Goal: Task Accomplishment & Management: Manage account settings

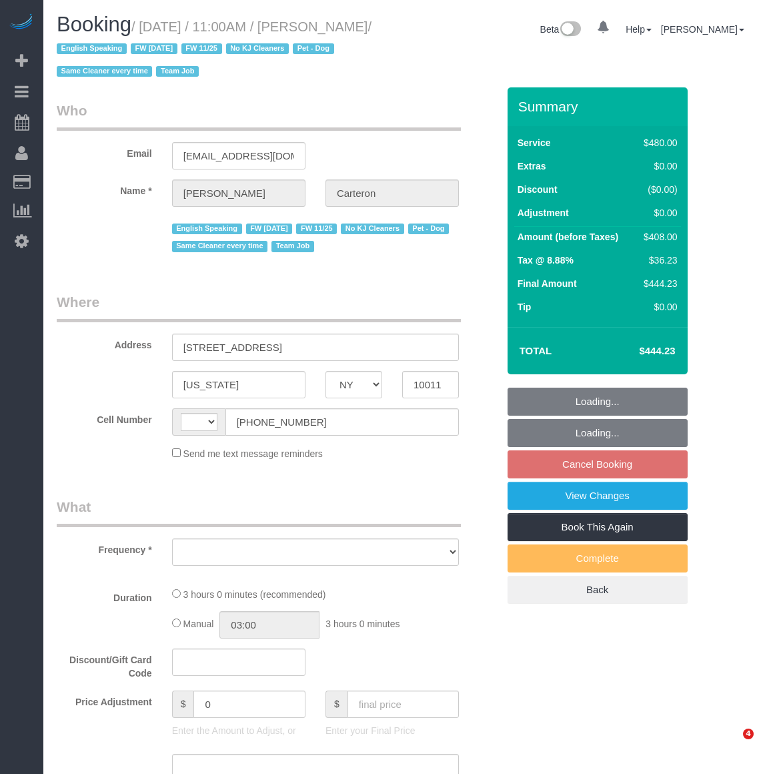
select select "NY"
select select "number:89"
select select "number:90"
select select "number:13"
select select "number:5"
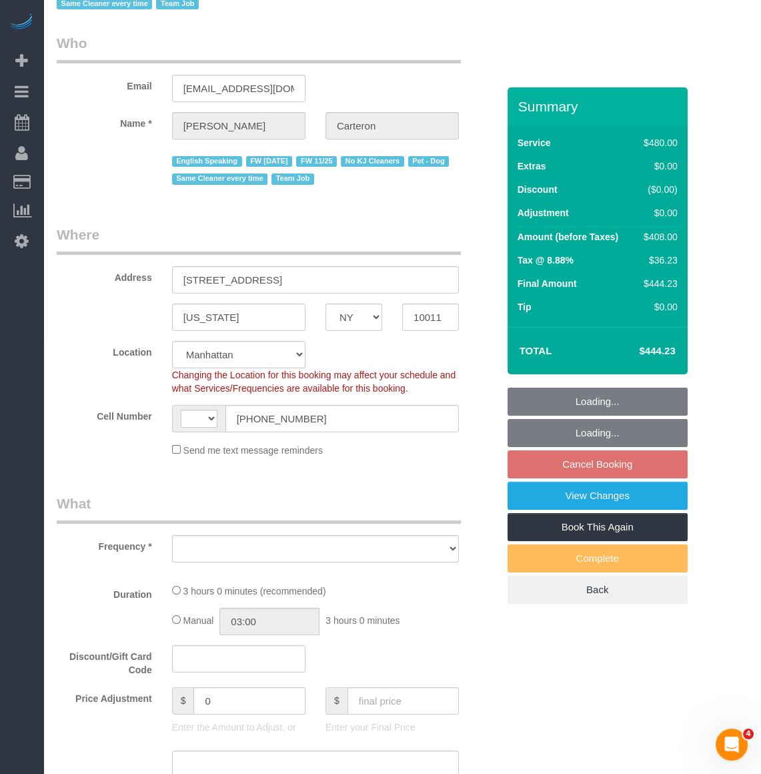
select select "string:[GEOGRAPHIC_DATA]"
select select "object:895"
select select "string:stripe-pm_1PhBly4VGloSiKo7AbZCQr6r"
select select "180"
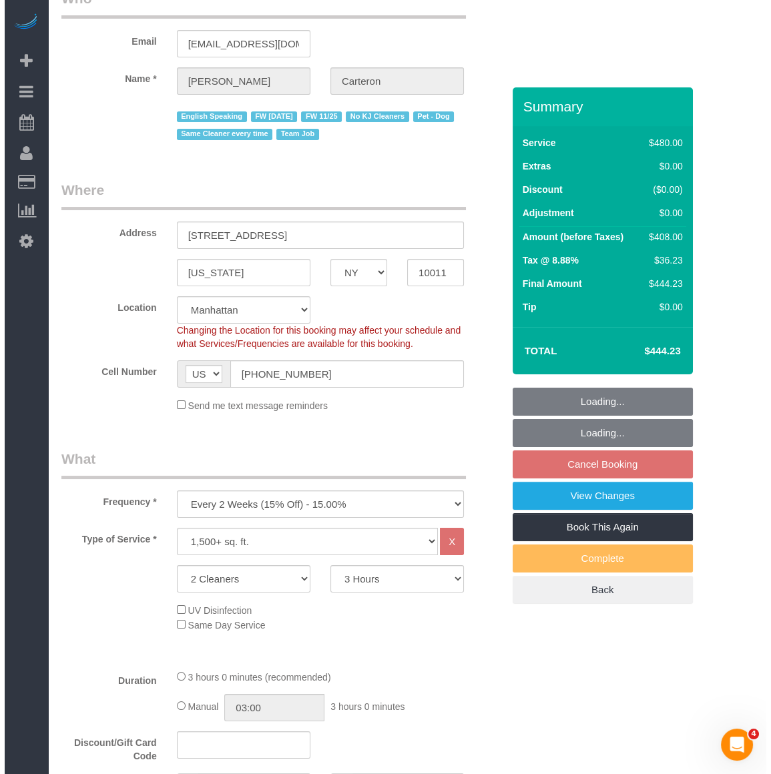
scroll to position [121, 0]
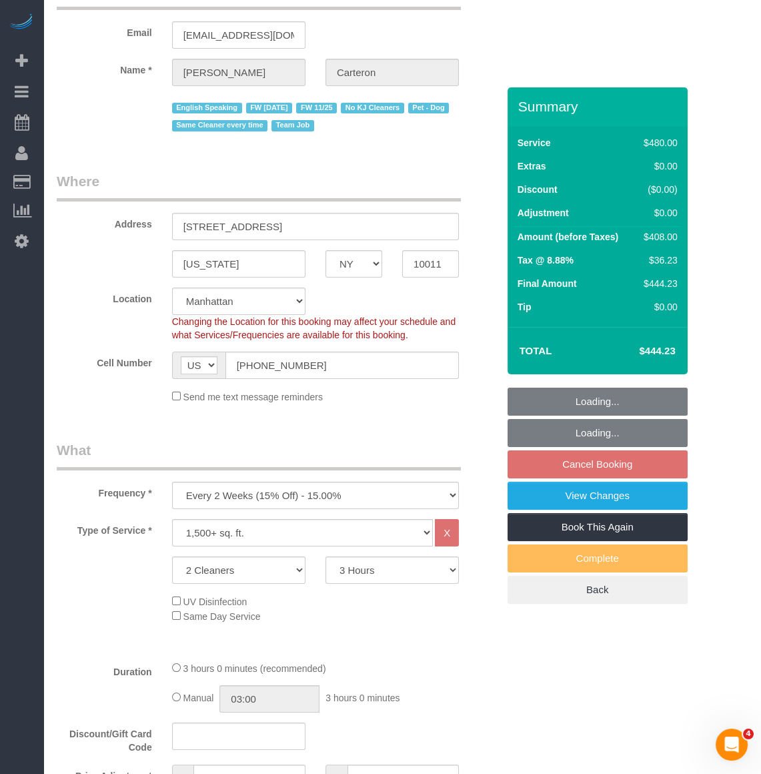
select select "spot3"
select select "object:1319"
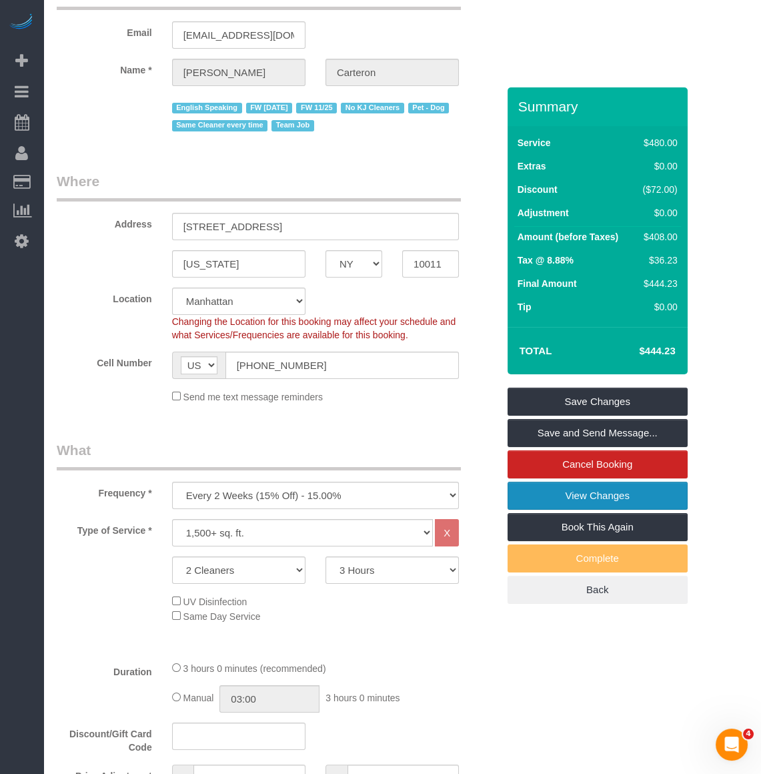
click at [570, 495] on link "View Changes" at bounding box center [598, 496] width 180 height 28
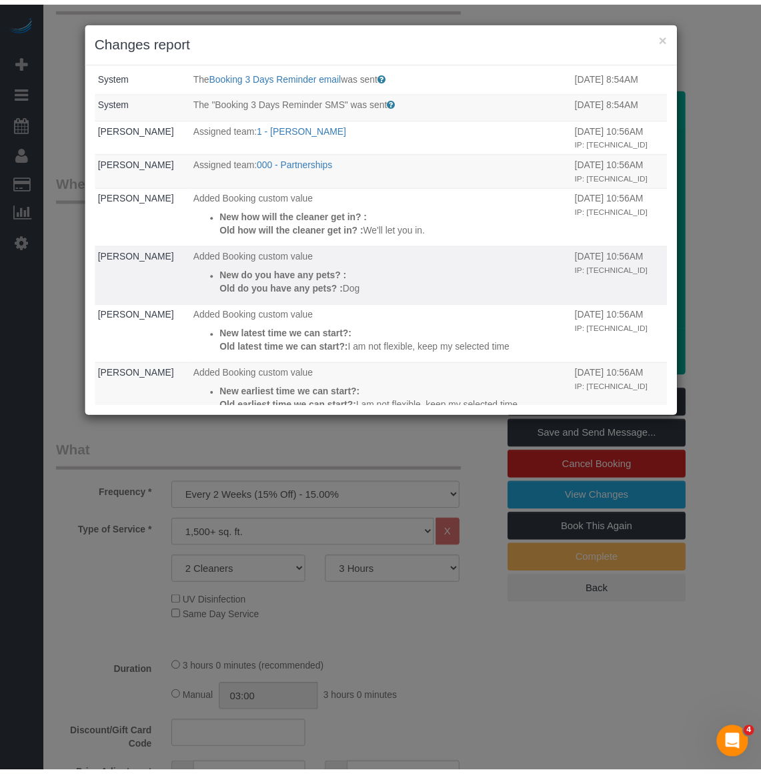
scroll to position [0, 0]
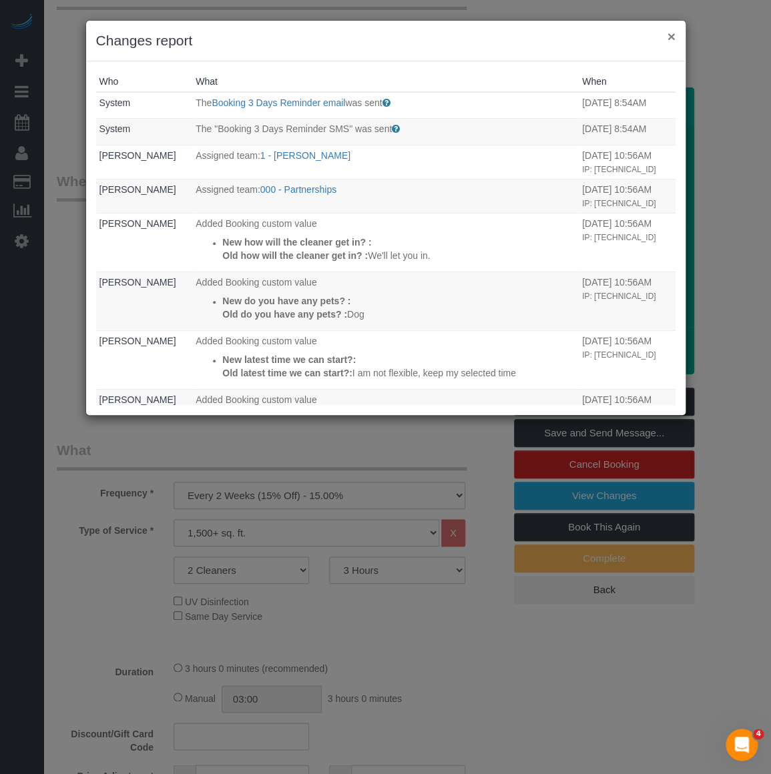
click at [673, 33] on button "×" at bounding box center [671, 36] width 8 height 14
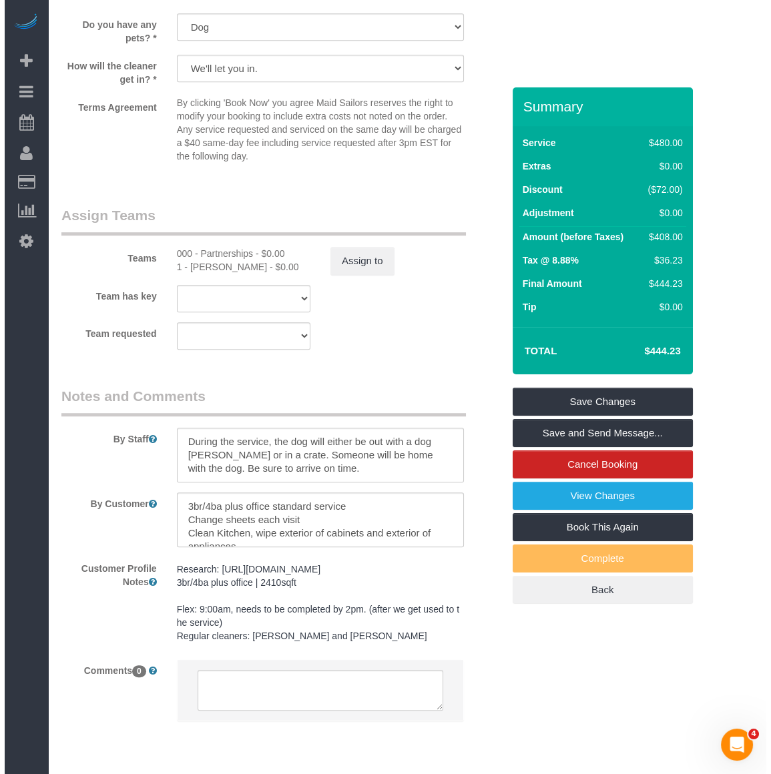
scroll to position [1395, 0]
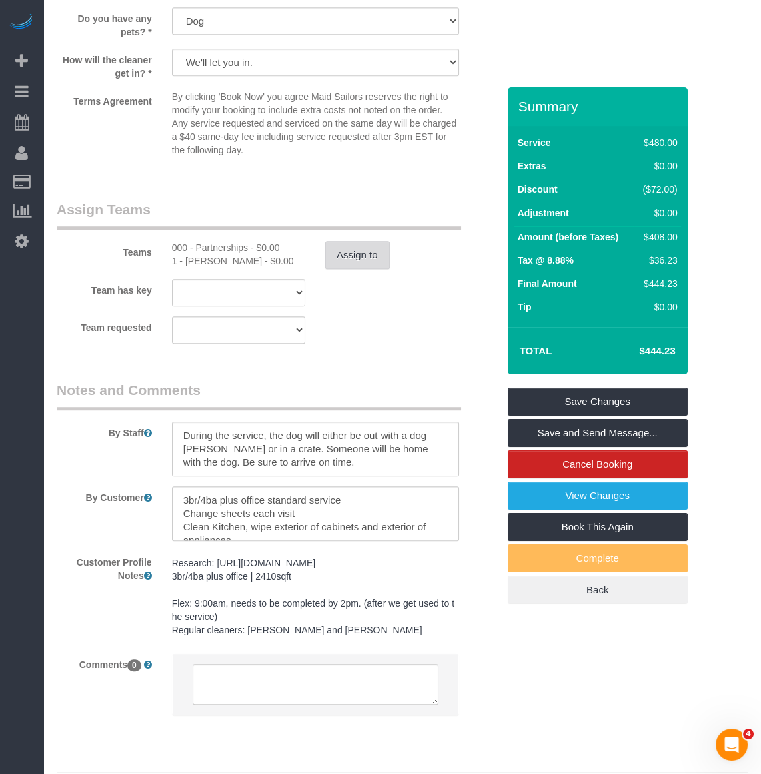
click at [348, 249] on button "Assign to" at bounding box center [358, 255] width 64 height 28
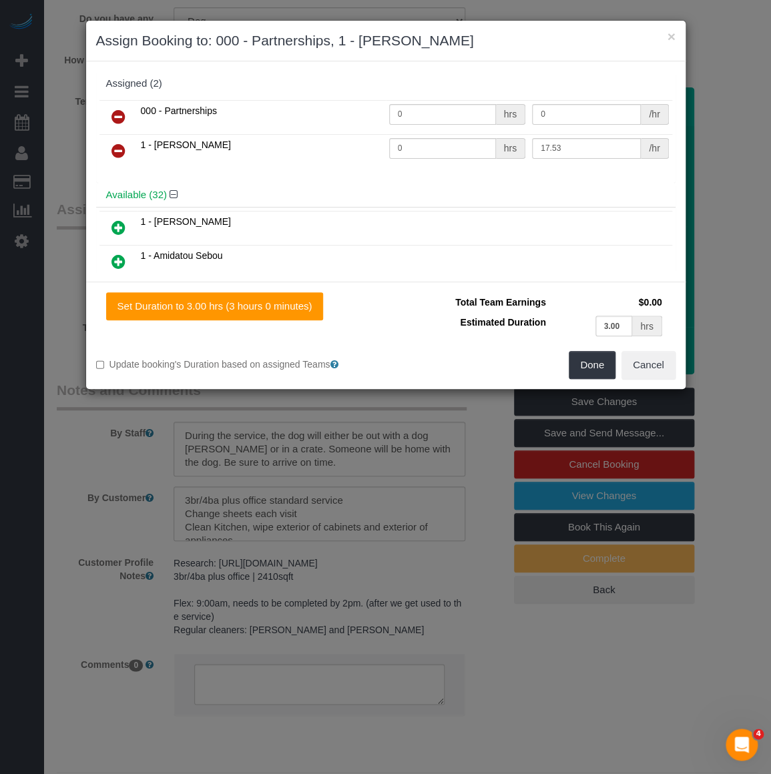
click at [123, 109] on icon at bounding box center [118, 117] width 14 height 16
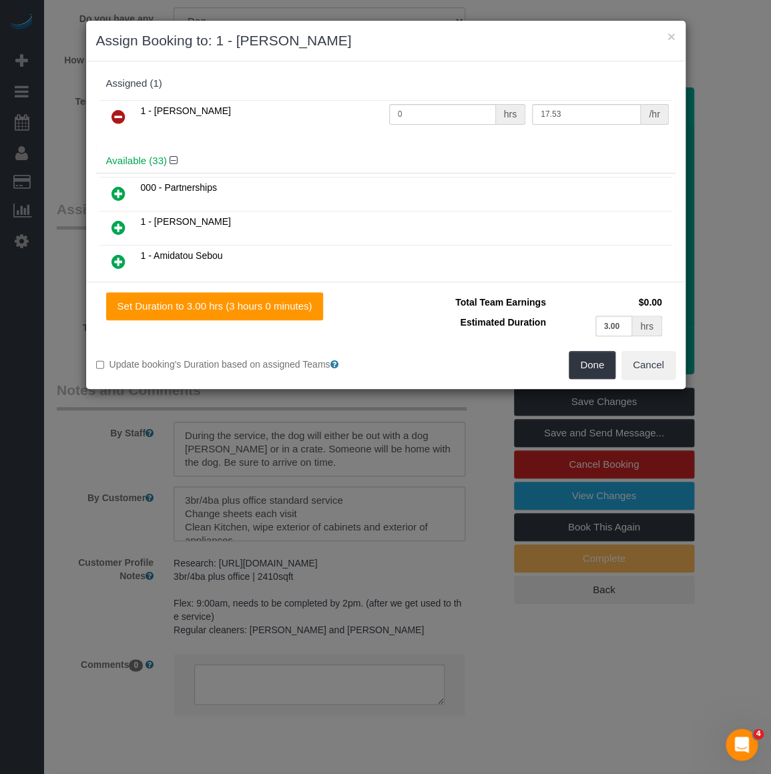
click at [123, 109] on icon at bounding box center [118, 117] width 14 height 16
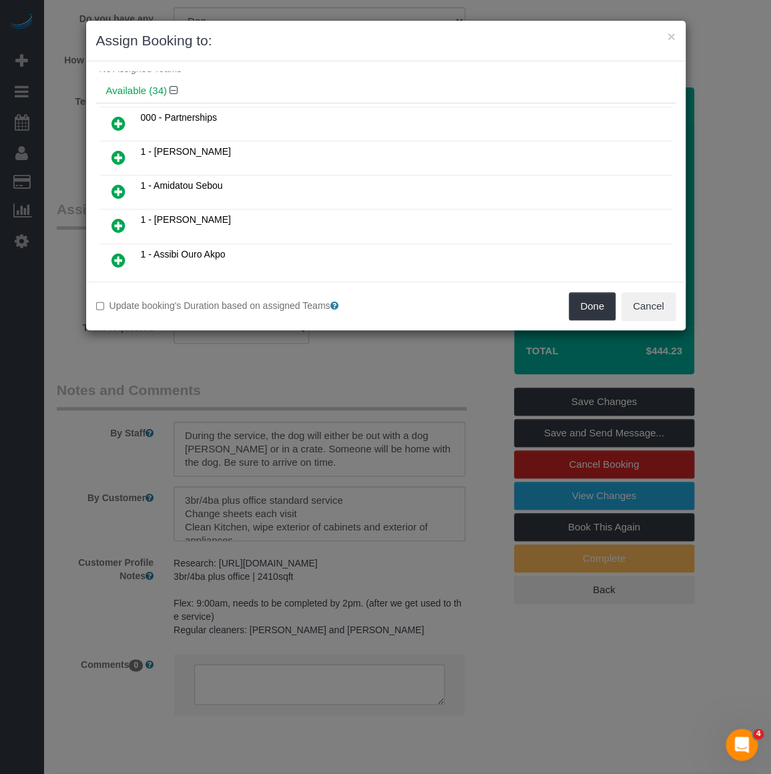
scroll to position [242, 0]
click at [119, 184] on icon at bounding box center [118, 192] width 14 height 16
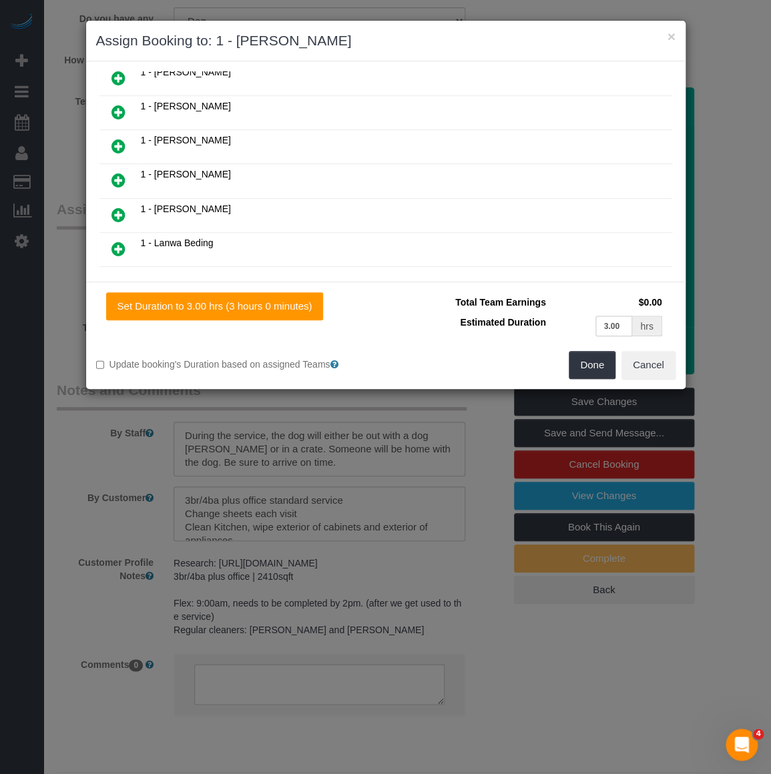
scroll to position [516, 0]
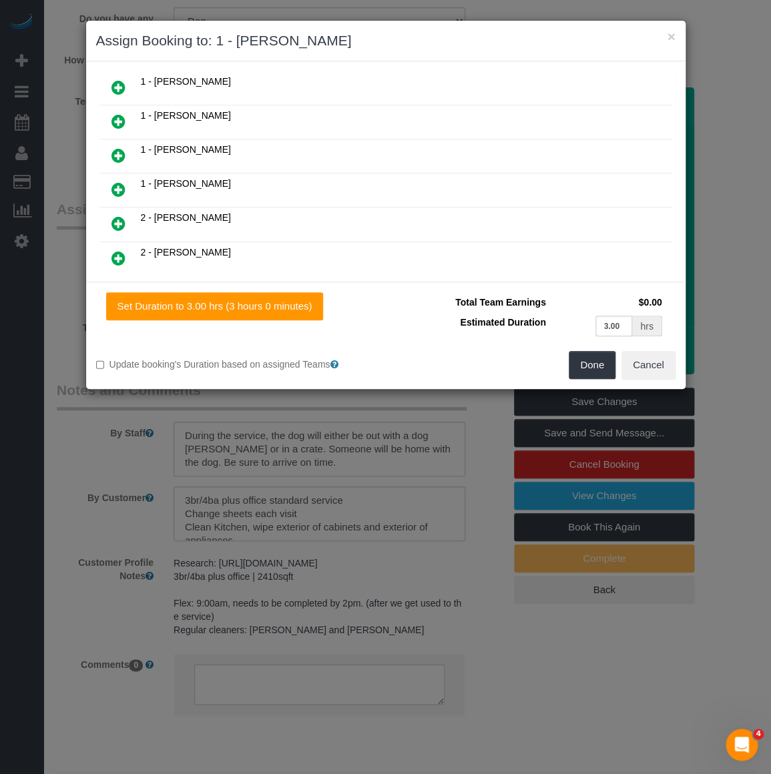
click at [120, 109] on link at bounding box center [118, 122] width 31 height 27
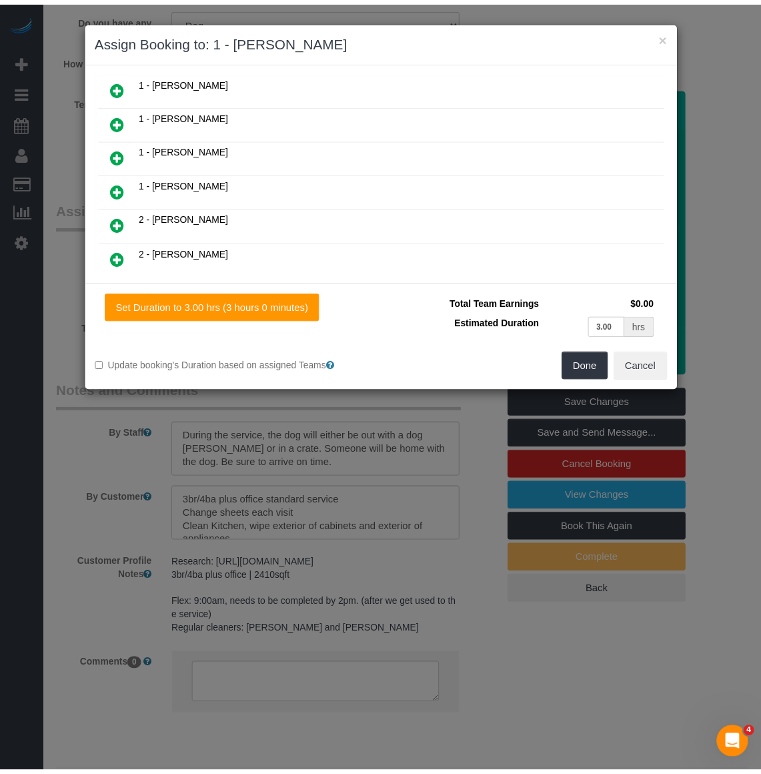
scroll to position [549, 0]
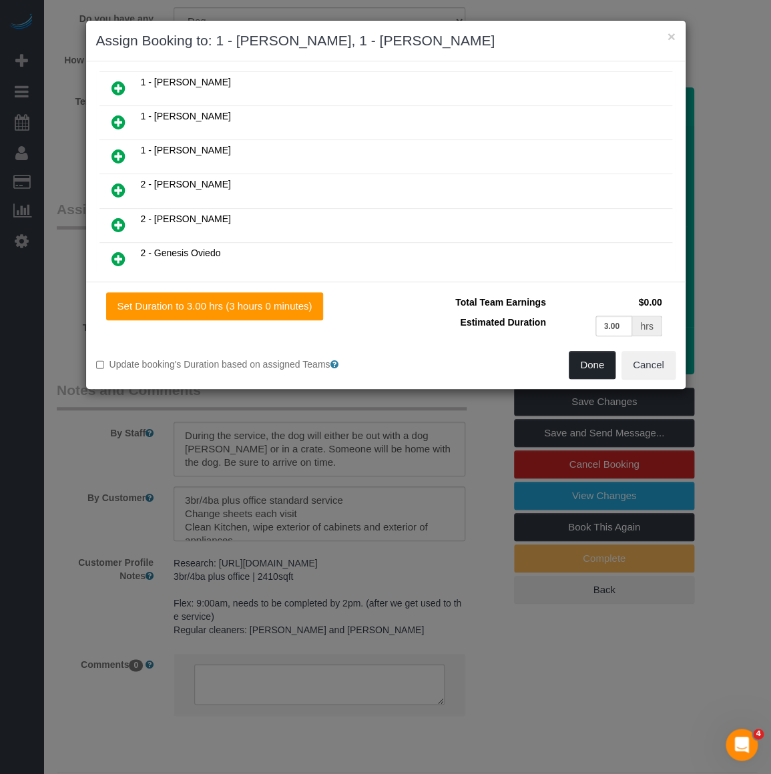
click at [596, 366] on button "Done" at bounding box center [592, 365] width 47 height 28
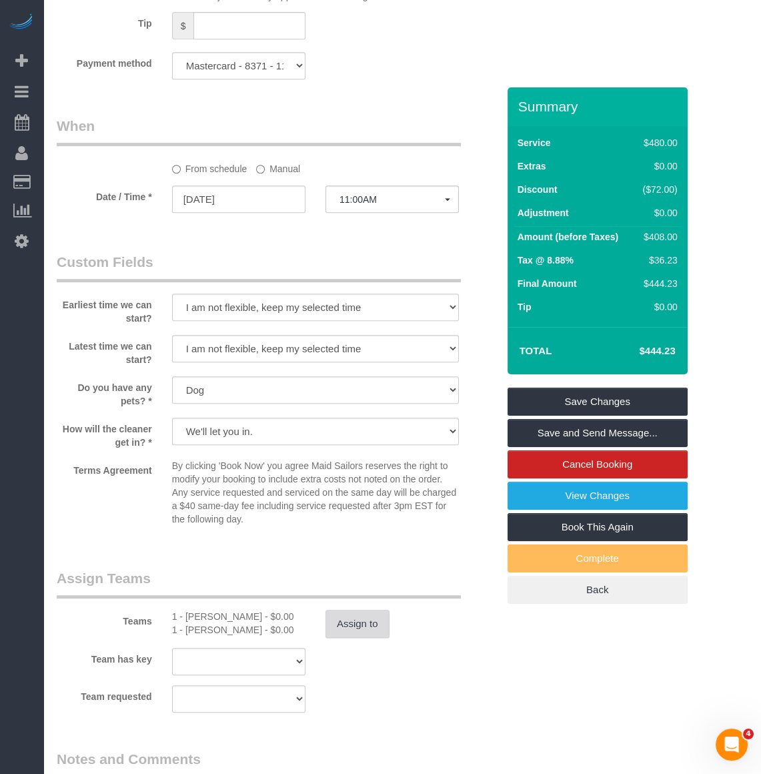
scroll to position [667, 0]
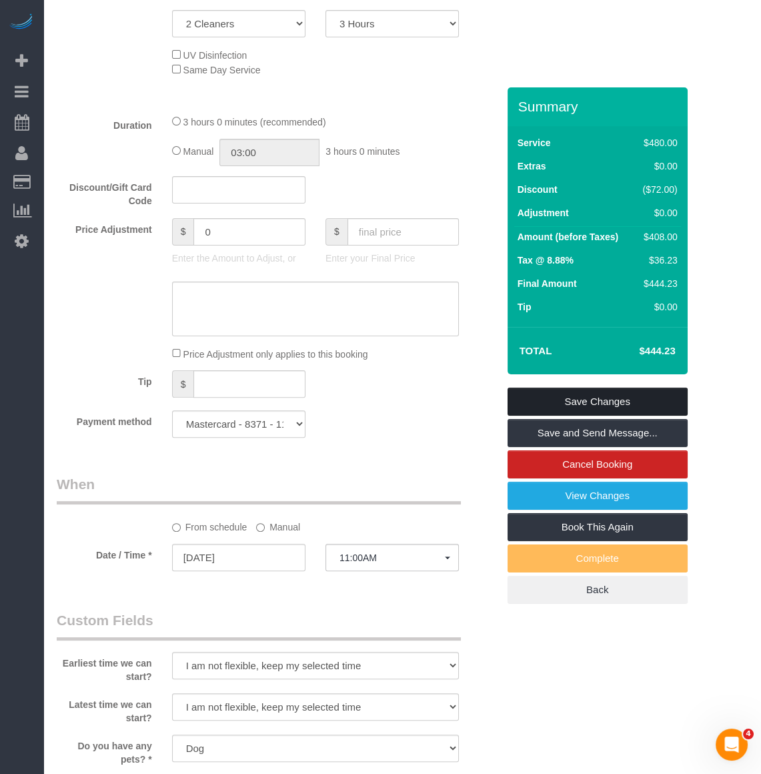
click at [542, 388] on link "Save Changes" at bounding box center [598, 402] width 180 height 28
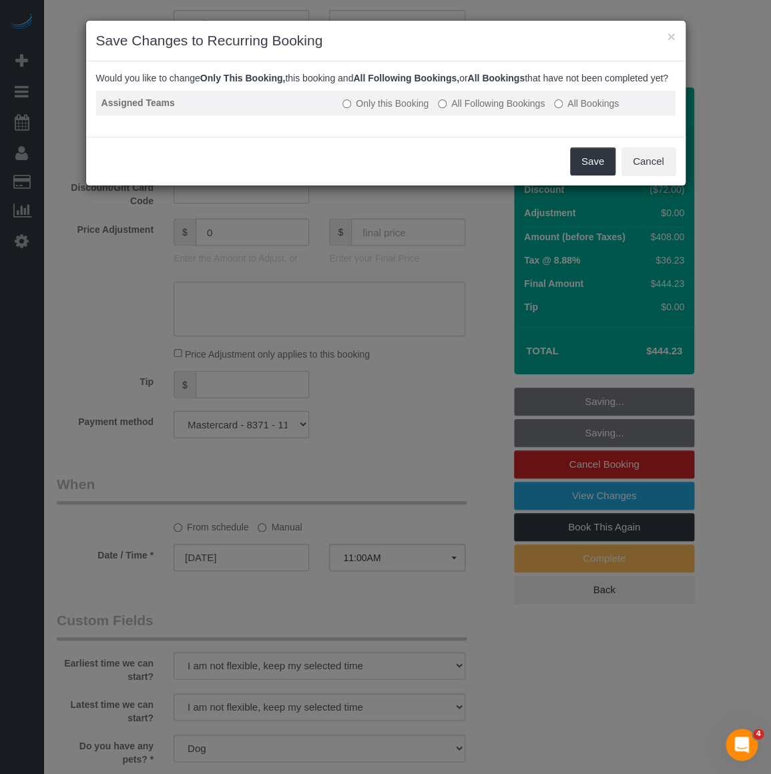
click at [446, 115] on td "Only this Booking All Following Bookings All Bookings" at bounding box center [506, 103] width 338 height 25
click at [443, 110] on label "All Following Bookings" at bounding box center [491, 103] width 107 height 13
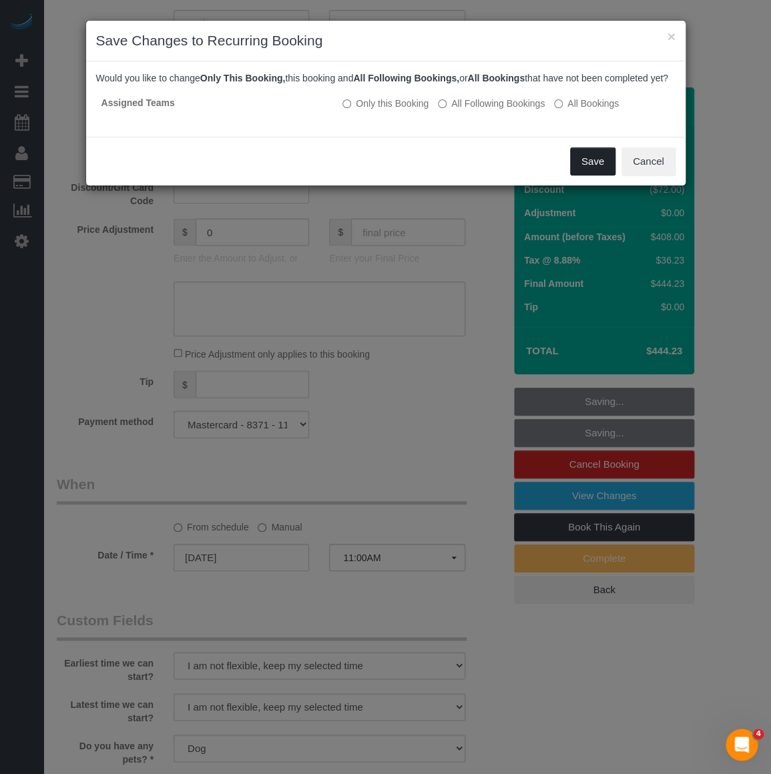
click at [583, 175] on button "Save" at bounding box center [592, 161] width 45 height 28
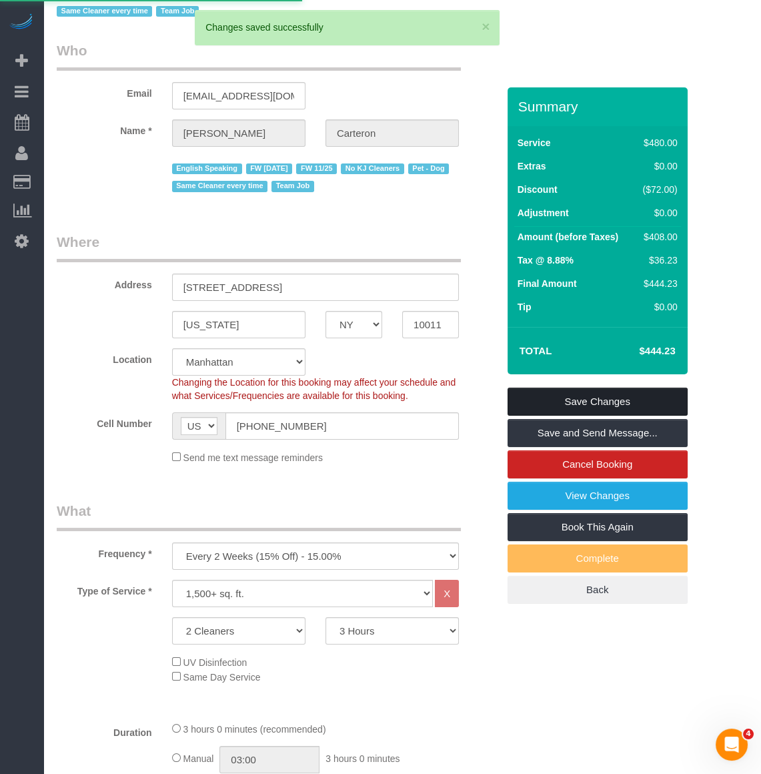
scroll to position [39, 0]
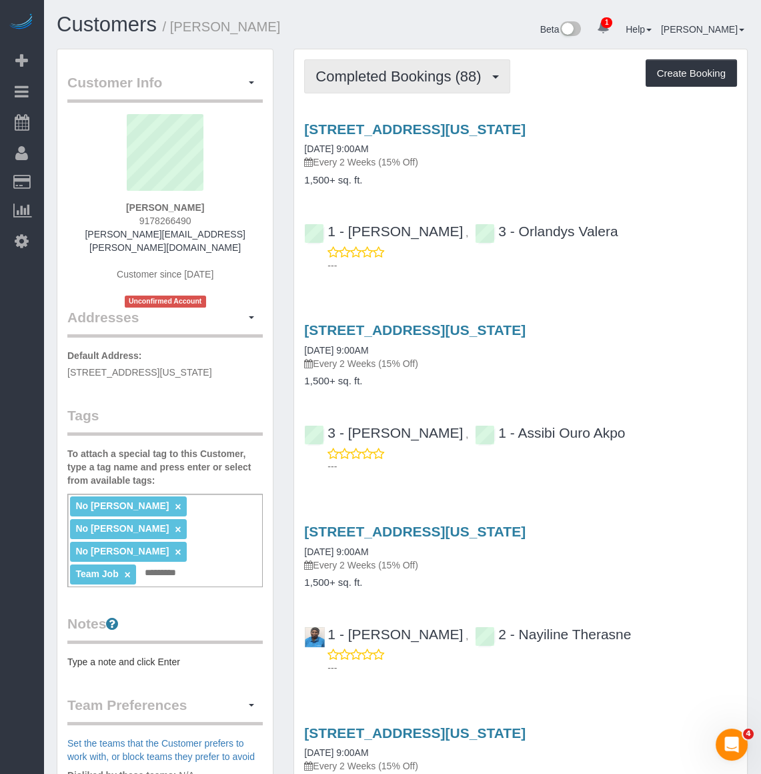
click at [400, 83] on button "Completed Bookings (88)" at bounding box center [407, 76] width 206 height 34
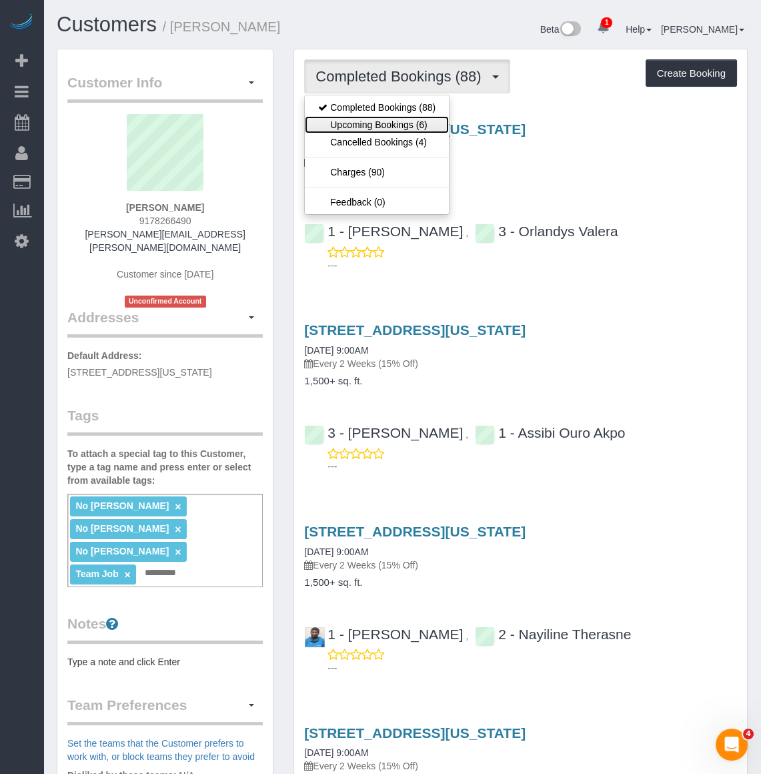
click at [391, 128] on link "Upcoming Bookings (6)" at bounding box center [377, 124] width 144 height 17
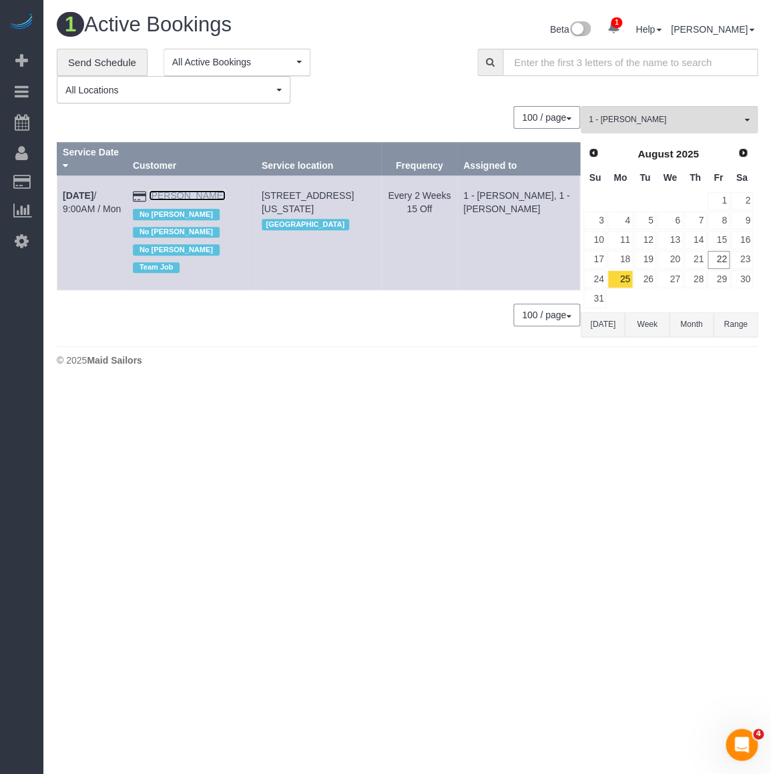
click at [165, 190] on link "[PERSON_NAME]" at bounding box center [187, 195] width 77 height 11
click at [93, 190] on b "[DATE]" at bounding box center [78, 195] width 31 height 11
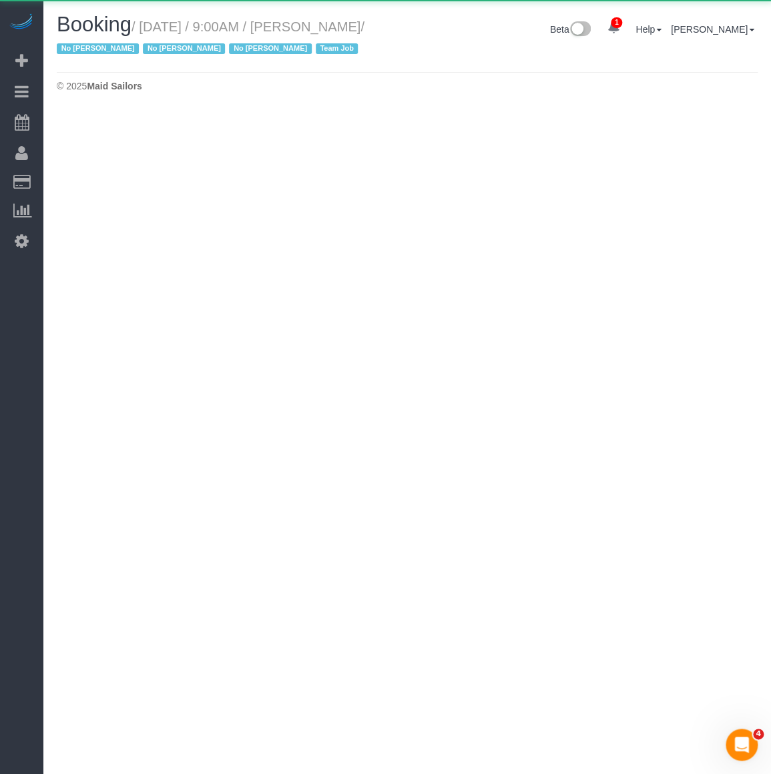
select select "NY"
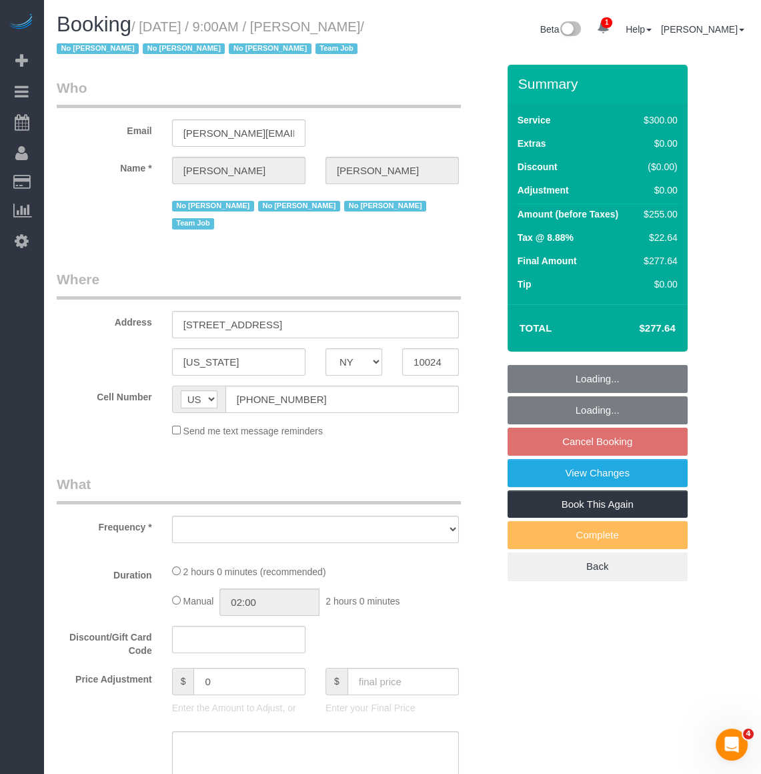
select select "spot263"
select select "number:89"
select select "number:90"
select select "number:15"
select select "number:5"
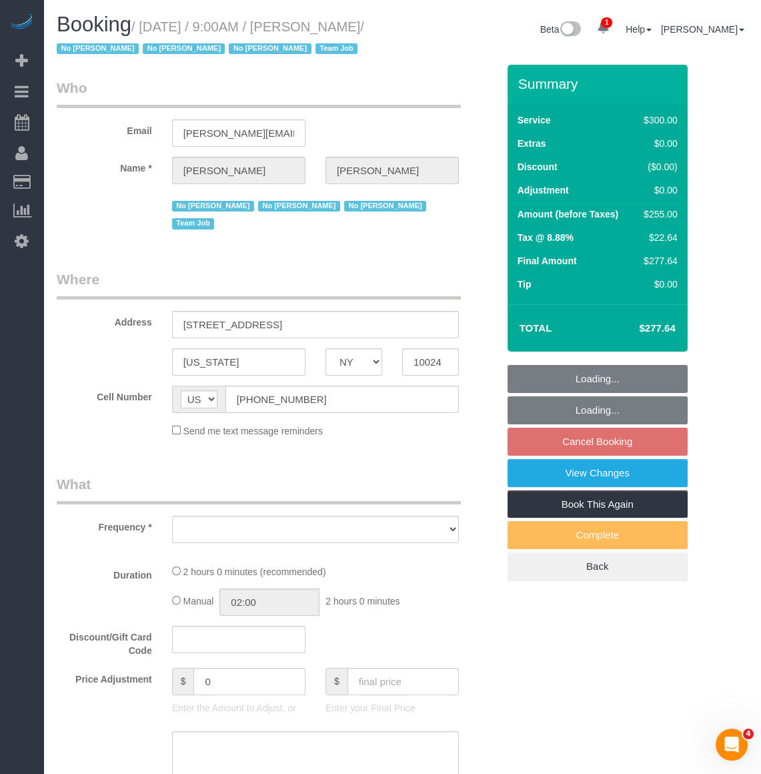
select select "number:21"
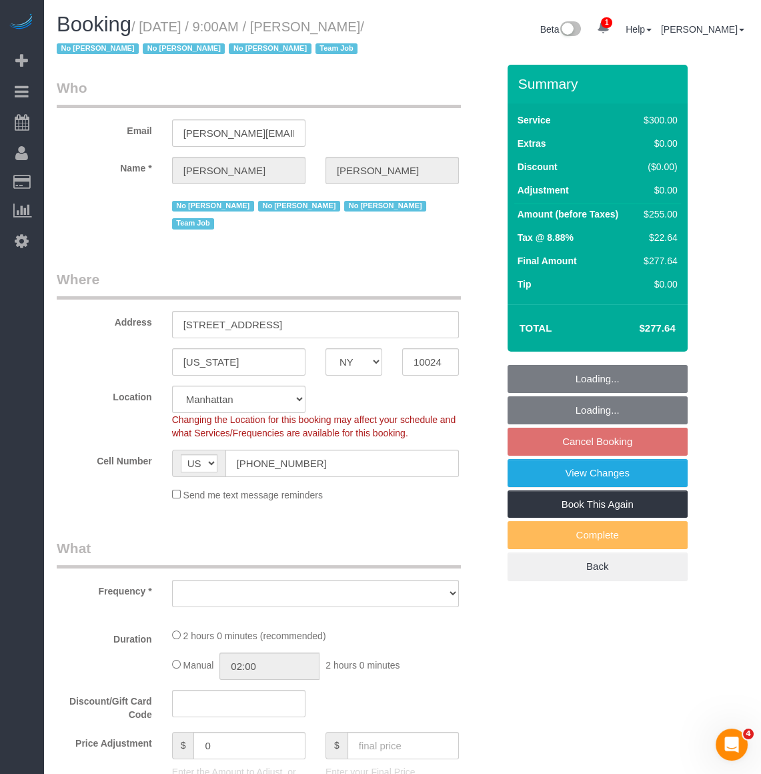
select select "object:24851"
select select "string:stripe-pm_1K1KNp4VGloSiKo7hinMQhFr"
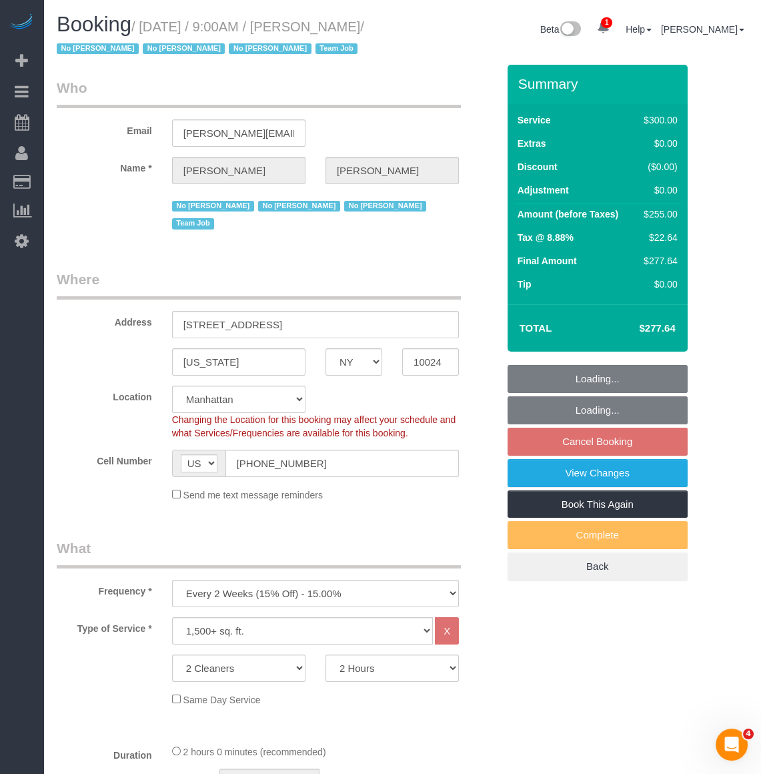
select select "object:25346"
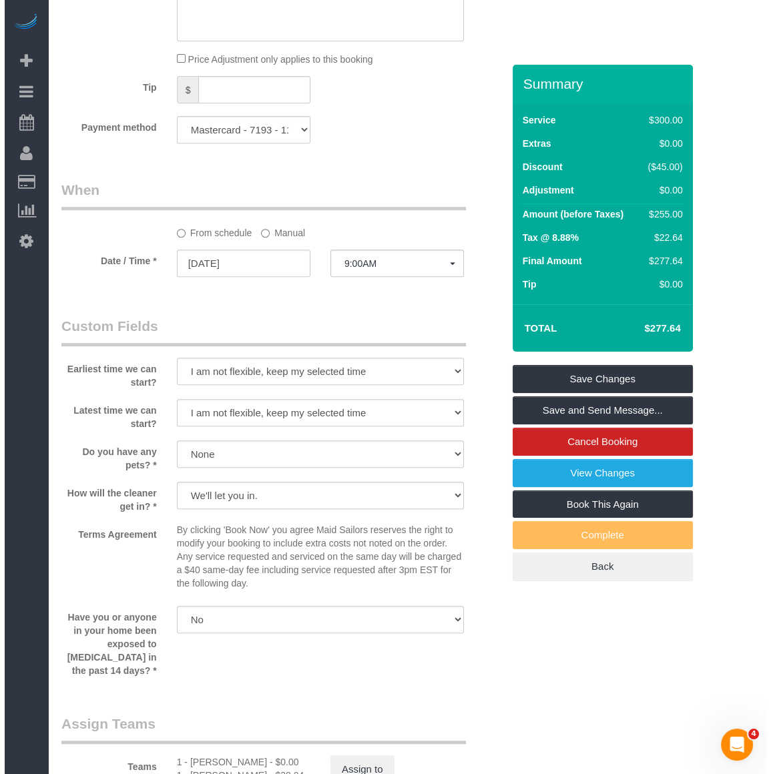
scroll to position [1092, 0]
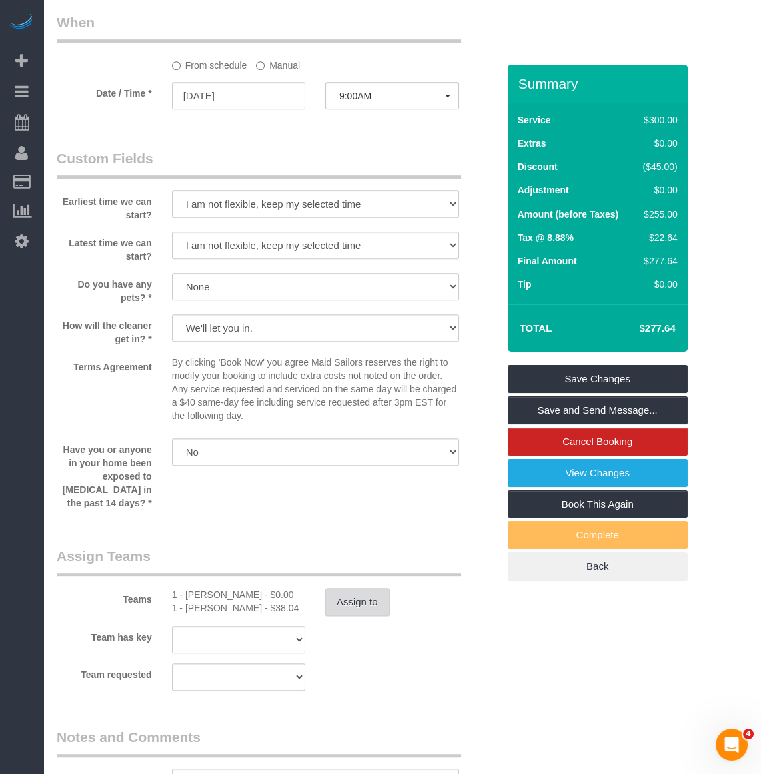
click at [374, 612] on button "Assign to" at bounding box center [358, 602] width 64 height 28
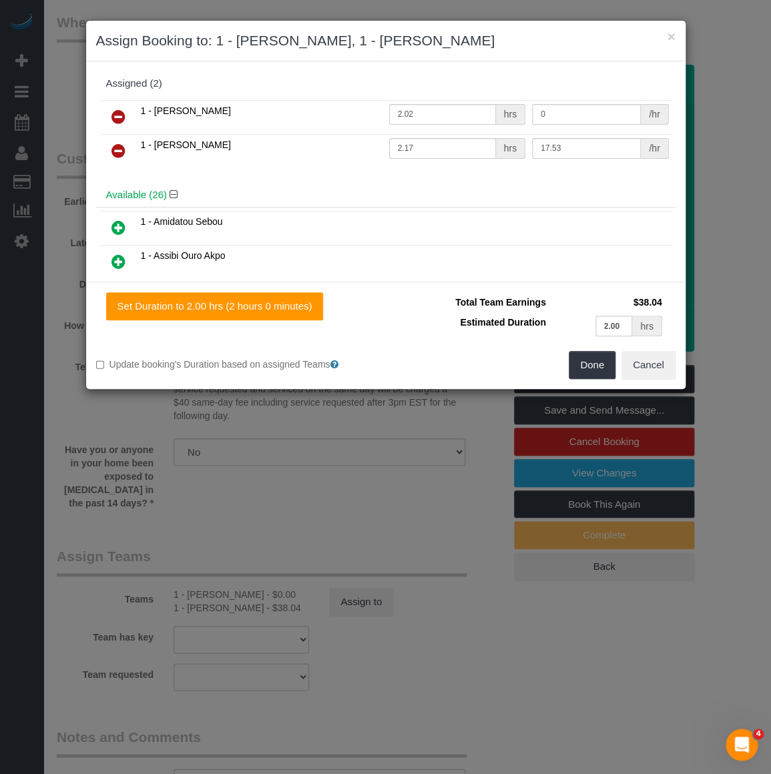
click at [112, 149] on icon at bounding box center [118, 151] width 14 height 16
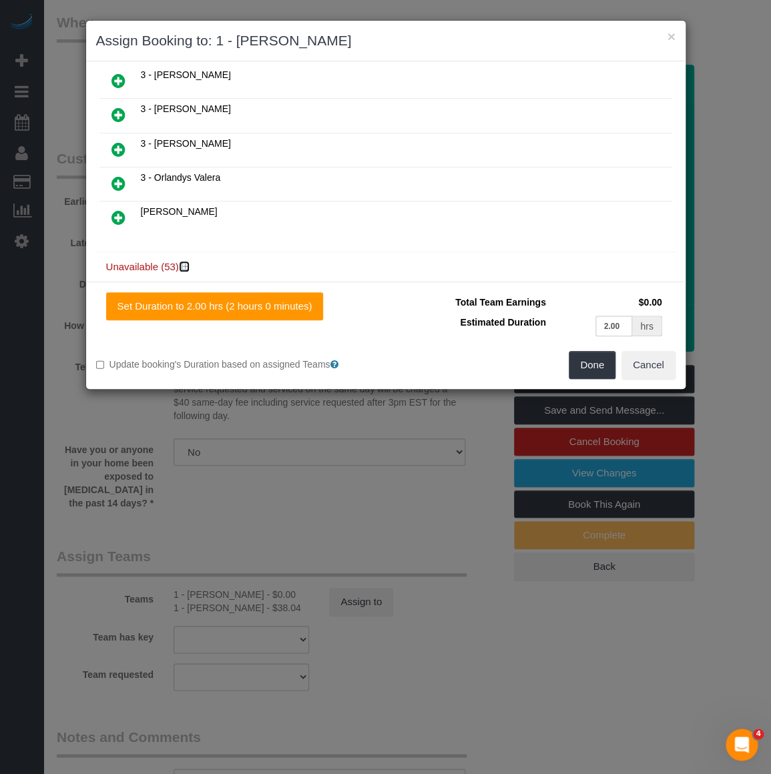
click at [182, 262] on icon at bounding box center [186, 267] width 8 height 10
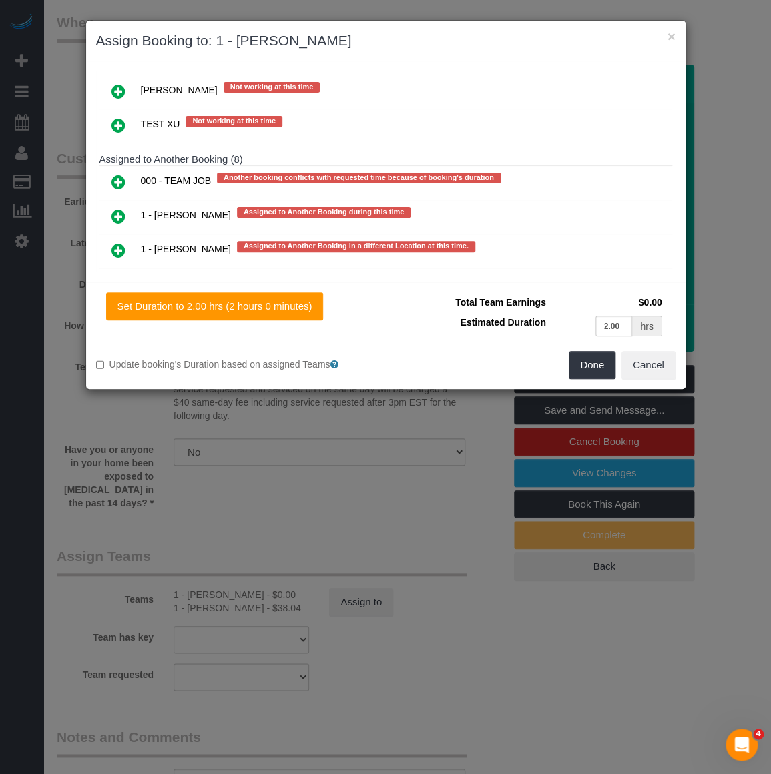
scroll to position [2562, 0]
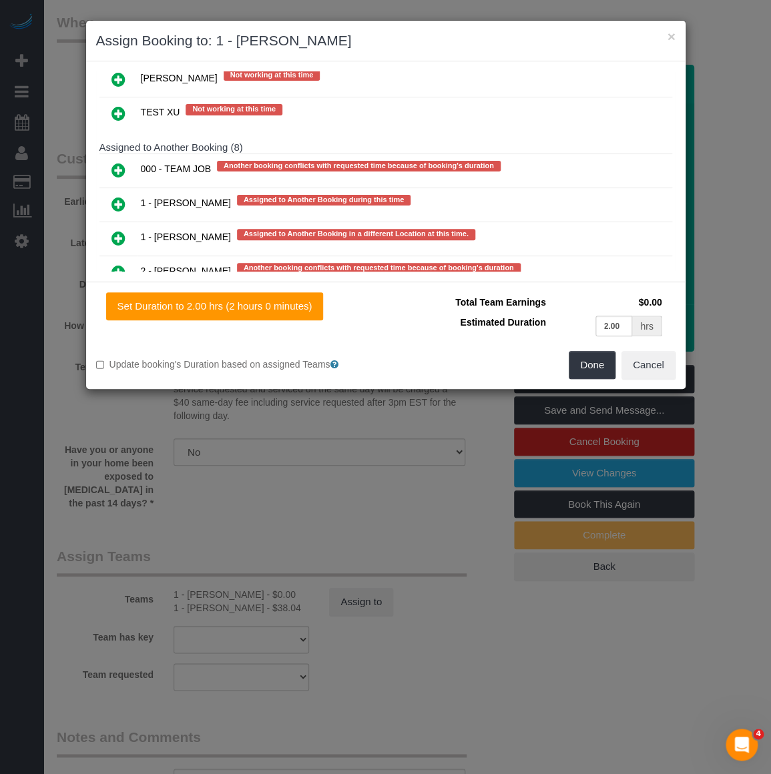
click at [115, 162] on icon at bounding box center [118, 170] width 14 height 16
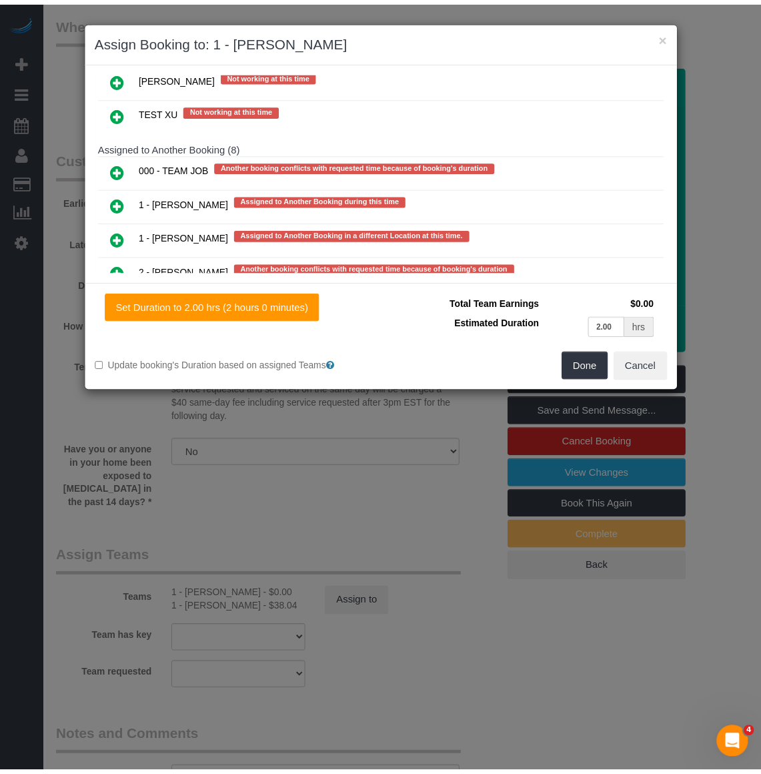
scroll to position [2601, 0]
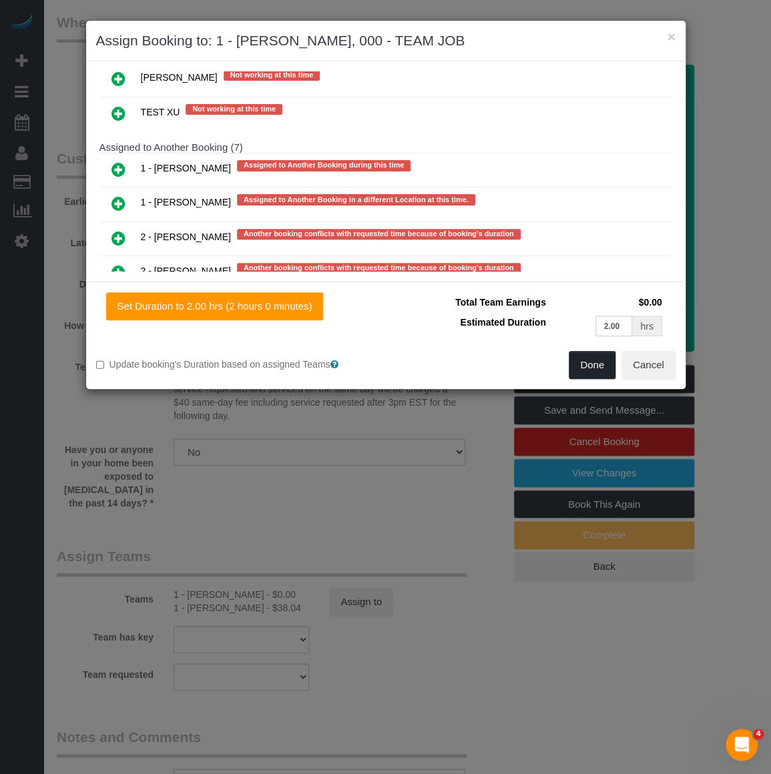
click at [589, 358] on button "Done" at bounding box center [592, 365] width 47 height 28
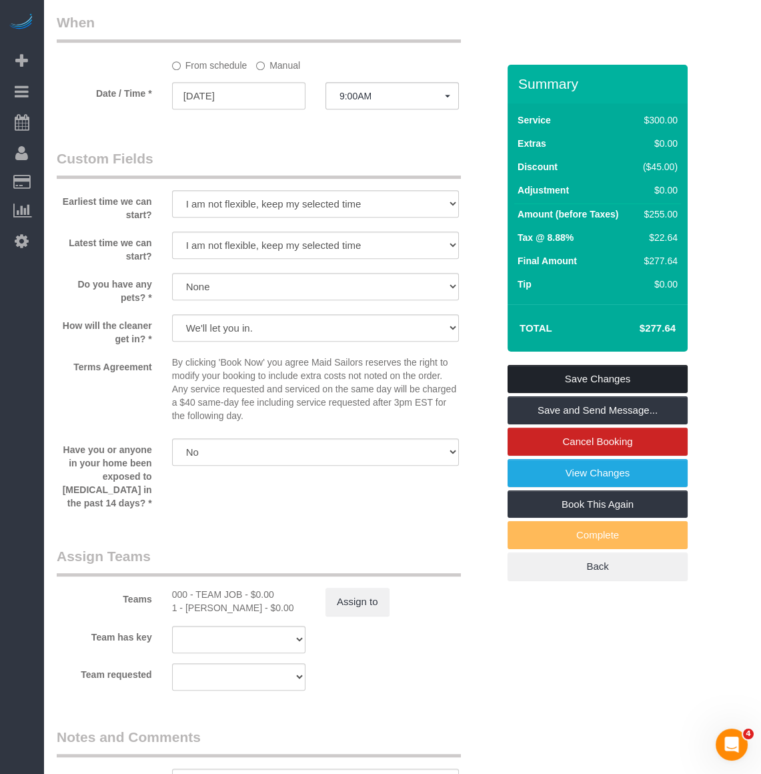
click at [584, 393] on link "Save Changes" at bounding box center [598, 379] width 180 height 28
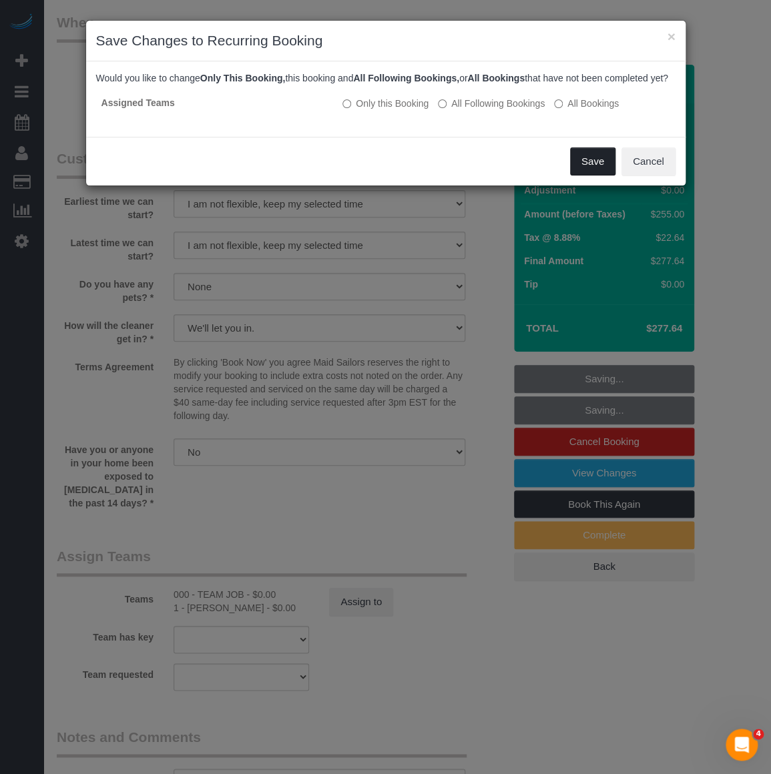
click at [579, 175] on button "Save" at bounding box center [592, 161] width 45 height 28
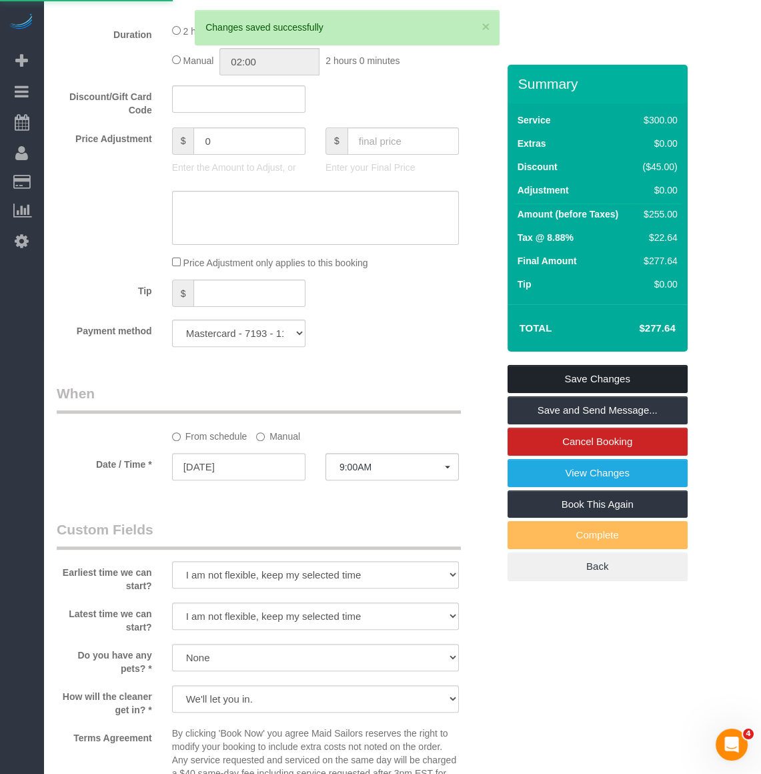
scroll to position [485, 0]
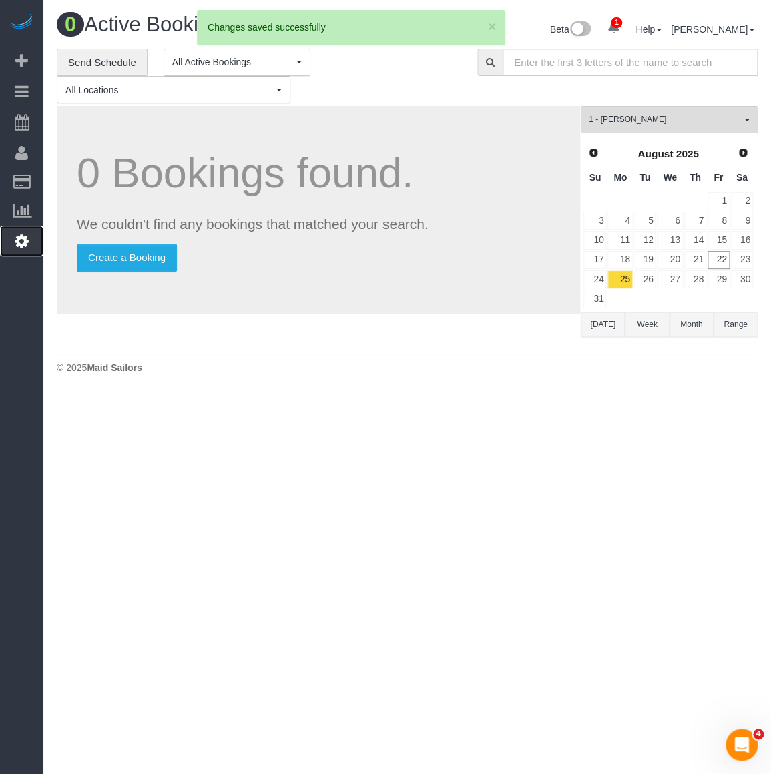
click at [17, 243] on icon at bounding box center [22, 241] width 14 height 16
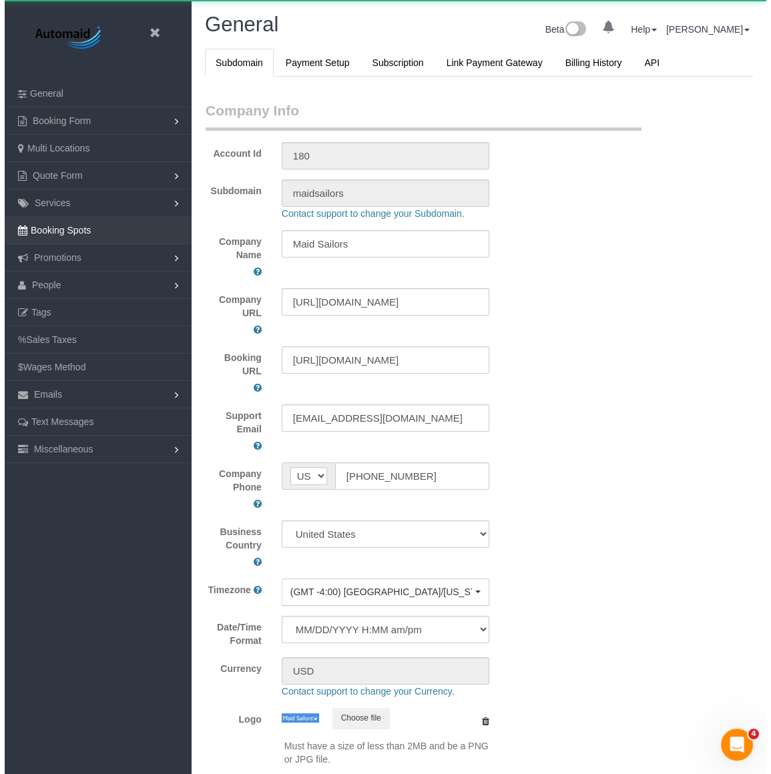
scroll to position [3092, 761]
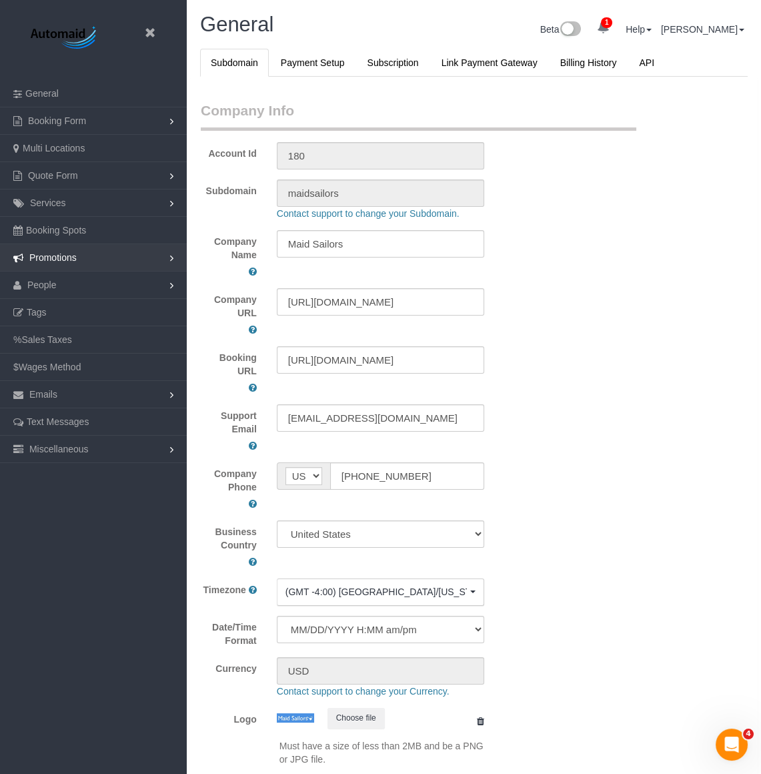
select select "425"
click at [61, 286] on link "People" at bounding box center [93, 285] width 187 height 27
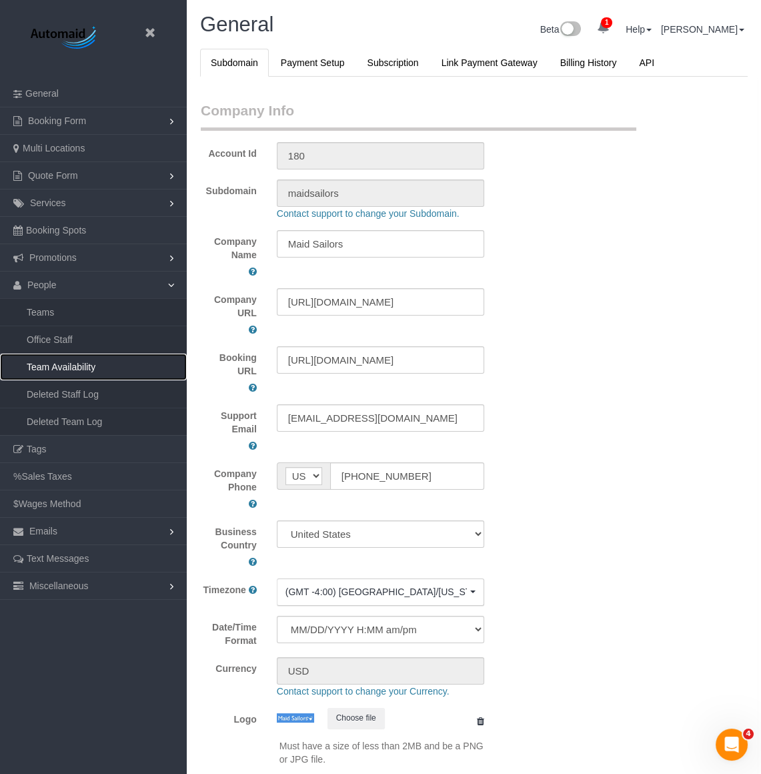
click at [66, 371] on link "Team Availability" at bounding box center [93, 367] width 187 height 27
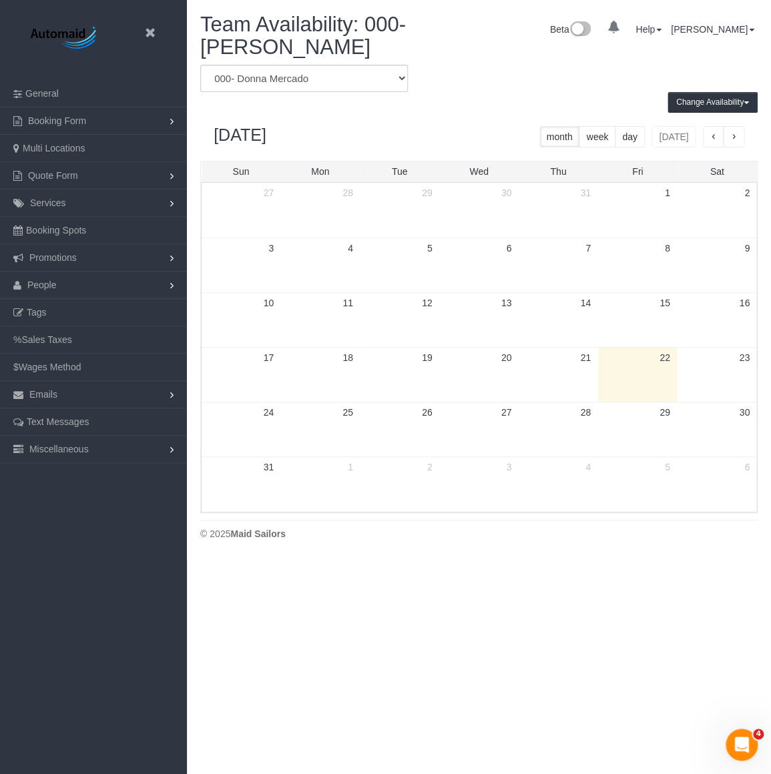
scroll to position [560, 770]
click at [289, 80] on select "* - K.J. *Irene Flores - Test 000 - Partnerships 000 - TEAM JOB 000- Donna Merc…" at bounding box center [304, 78] width 208 height 27
select select "number:22223"
click at [200, 65] on select "* - K.J. *Irene Flores - Test 000 - Partnerships 000 - TEAM JOB 000- Donna Merc…" at bounding box center [304, 78] width 208 height 27
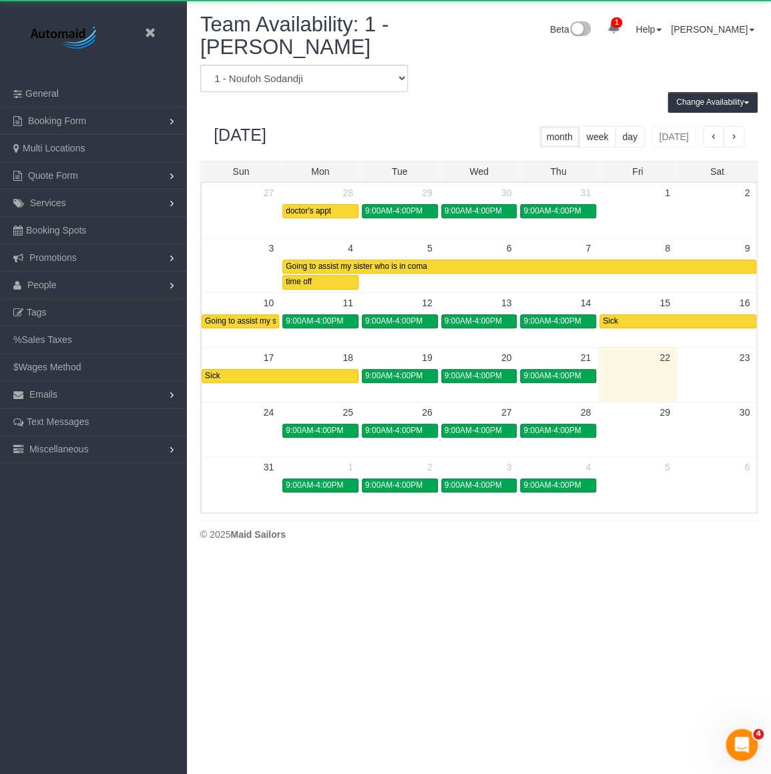
scroll to position [560, 770]
click at [322, 426] on span "9:00AM-4:00PM" at bounding box center [314, 430] width 57 height 9
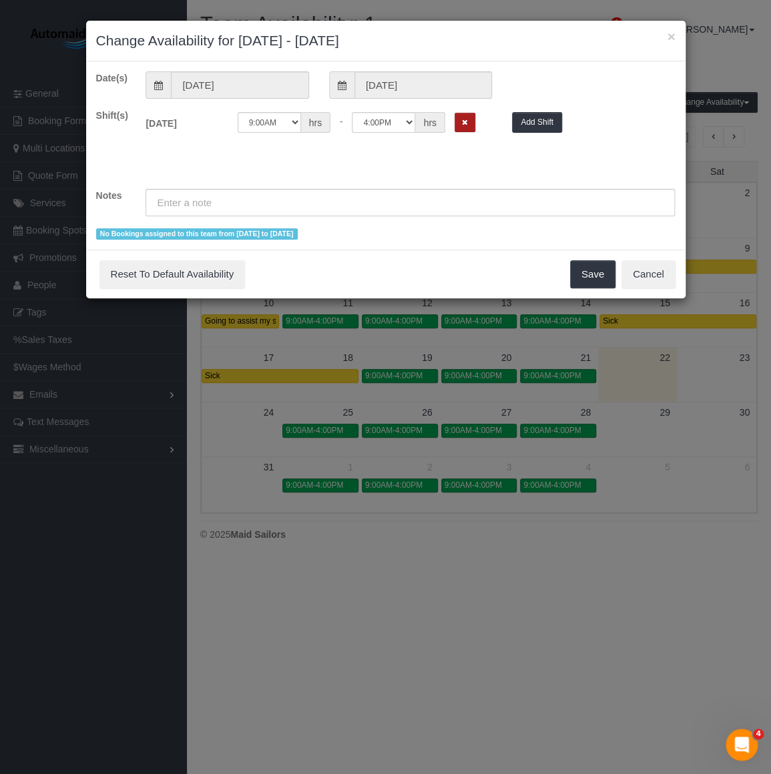
click at [466, 126] on button "Remove Shift" at bounding box center [464, 122] width 21 height 19
click at [361, 206] on input "text" at bounding box center [409, 202] width 529 height 27
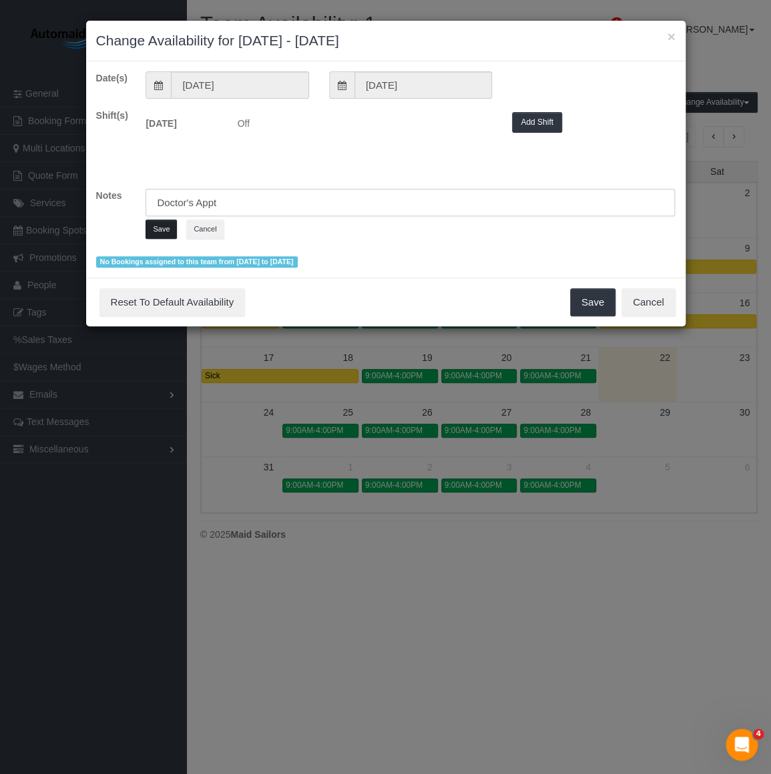
type input "Doctor's Appt"
click at [159, 223] on button "Save" at bounding box center [160, 229] width 31 height 19
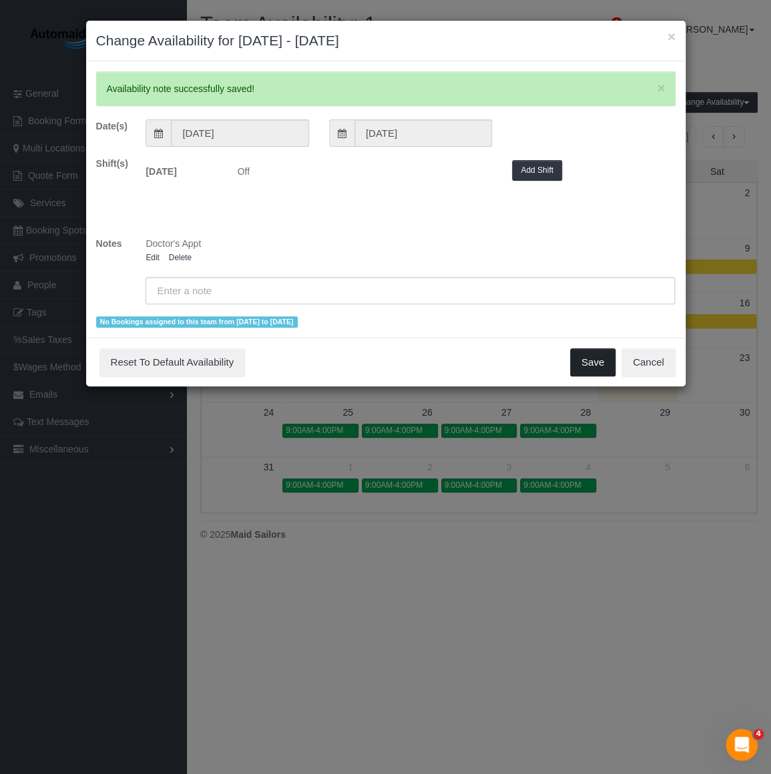
click at [579, 358] on button "Save" at bounding box center [592, 362] width 45 height 28
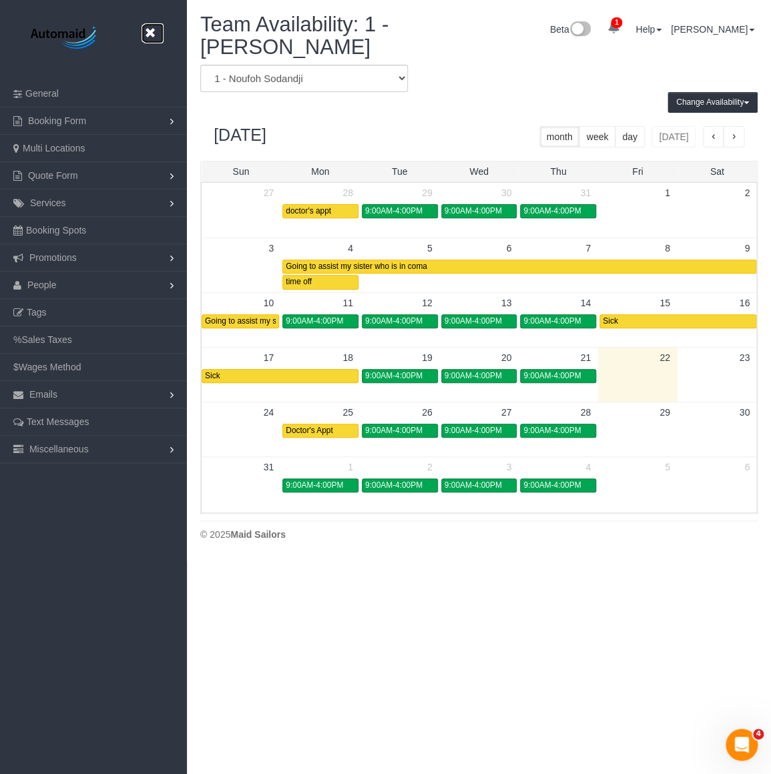
click at [151, 35] on icon at bounding box center [149, 33] width 17 height 17
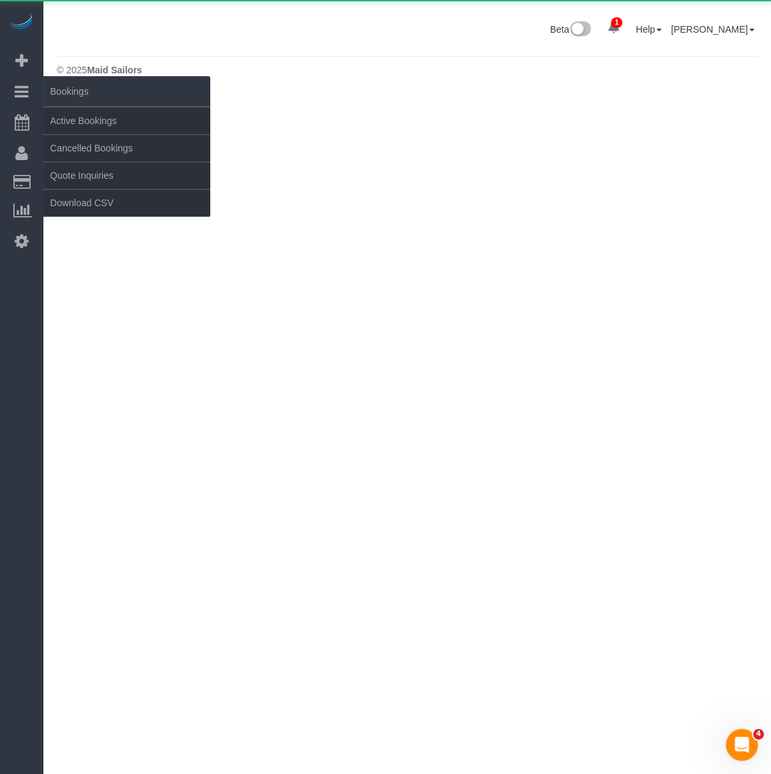
scroll to position [393, 770]
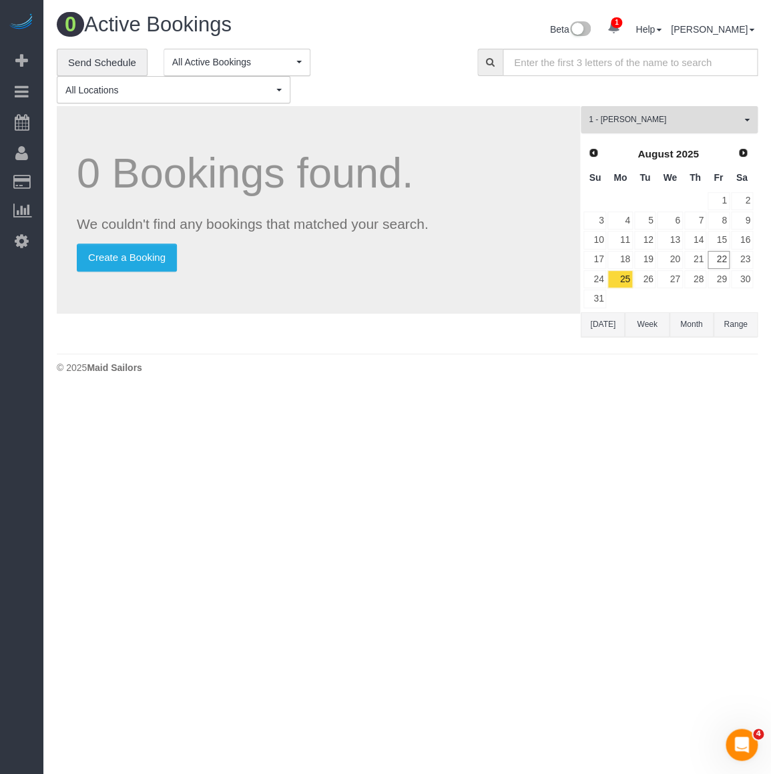
click at [714, 117] on span "1 - [PERSON_NAME]" at bounding box center [665, 119] width 152 height 11
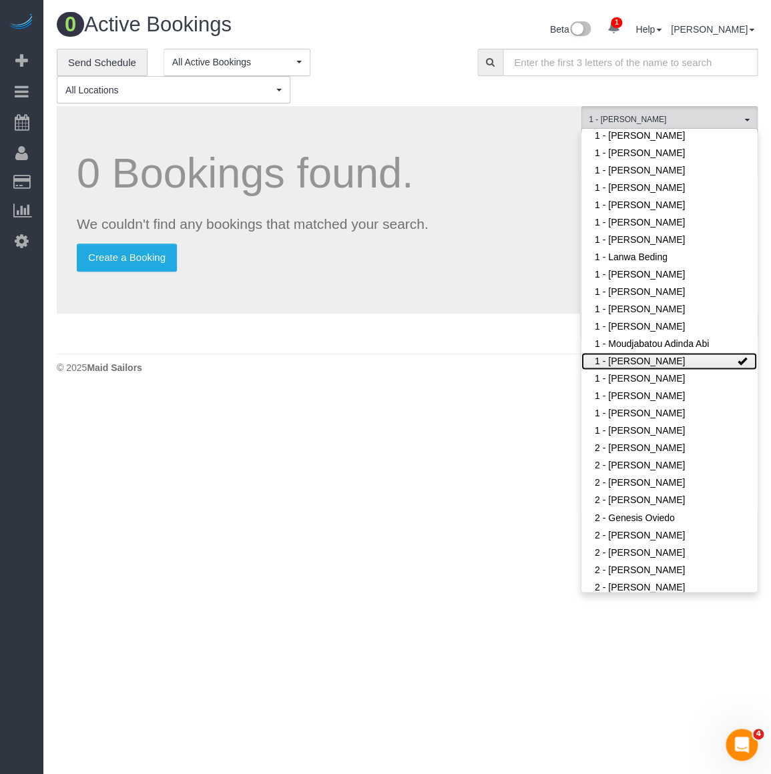
click at [684, 365] on link "1 - [PERSON_NAME]" at bounding box center [668, 360] width 175 height 17
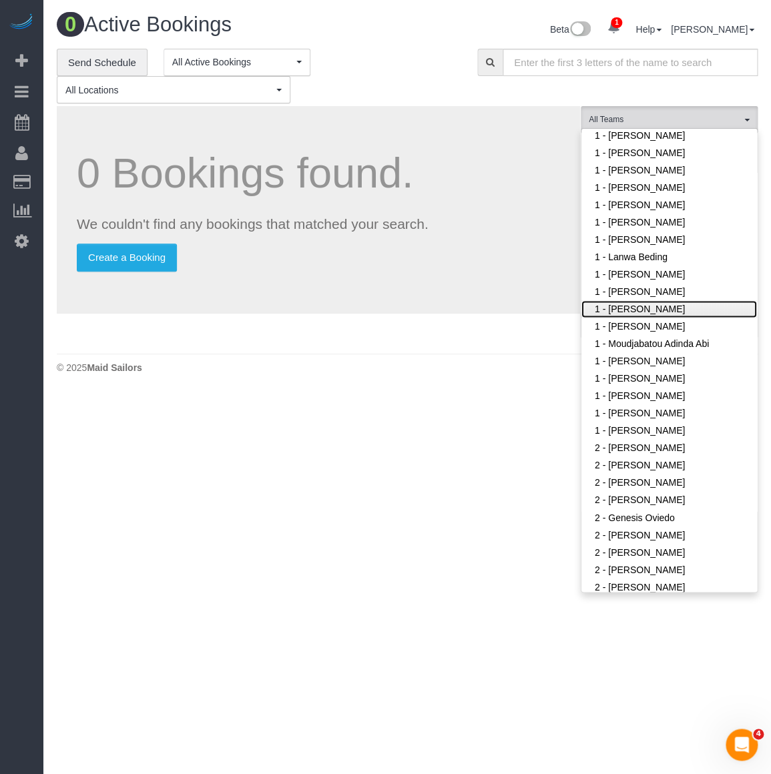
click at [661, 303] on link "1 - [PERSON_NAME]" at bounding box center [668, 308] width 175 height 17
click at [663, 292] on link "1 - [PERSON_NAME]" at bounding box center [668, 291] width 175 height 17
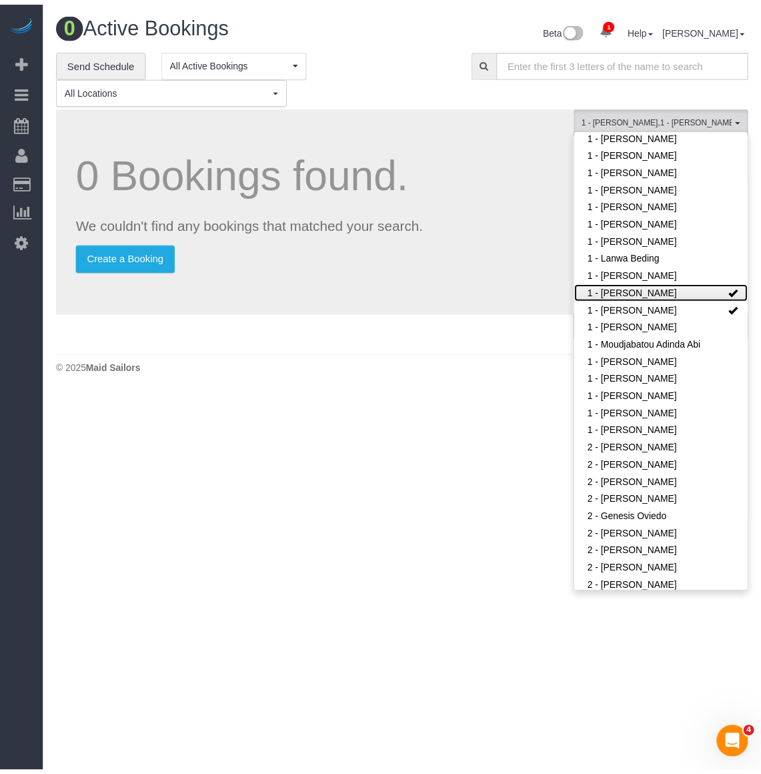
scroll to position [438, 770]
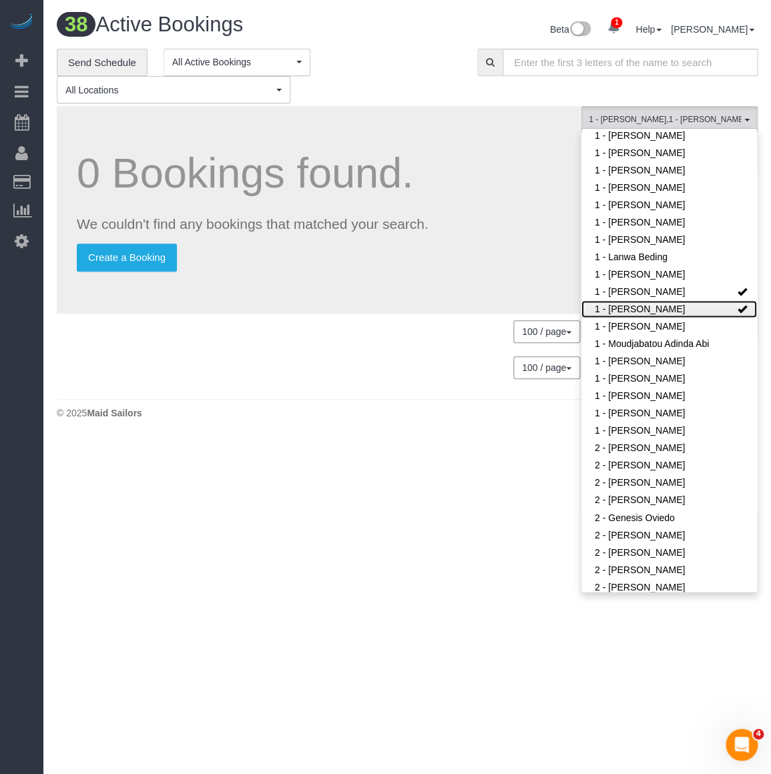
click at [661, 303] on link "1 - [PERSON_NAME]" at bounding box center [668, 308] width 175 height 17
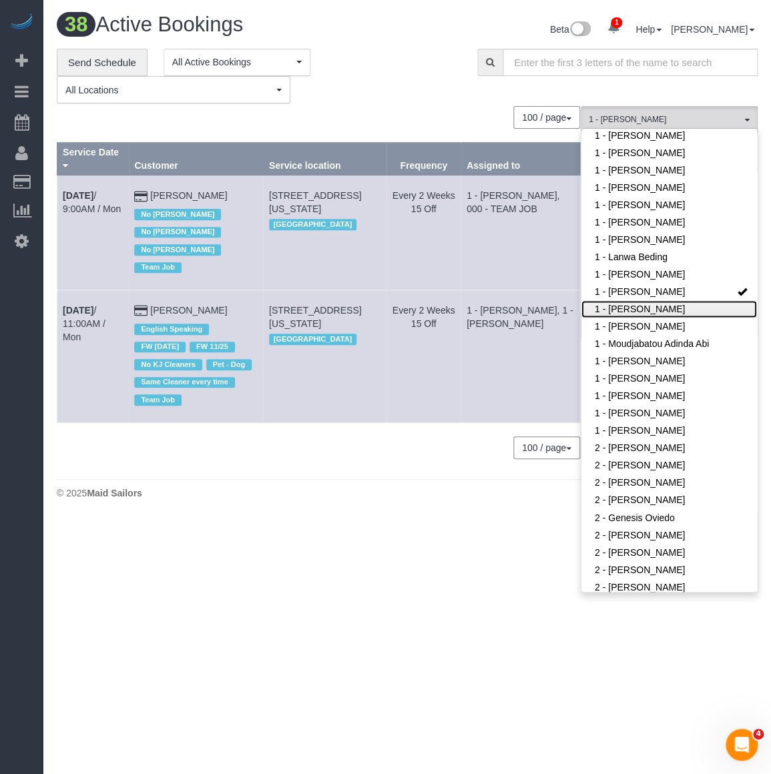
scroll to position [490, 770]
click at [416, 496] on body "1 Beta Your Notifications You have 0 alerts × You have 9 to charge for 08/21/20…" at bounding box center [385, 387] width 771 height 774
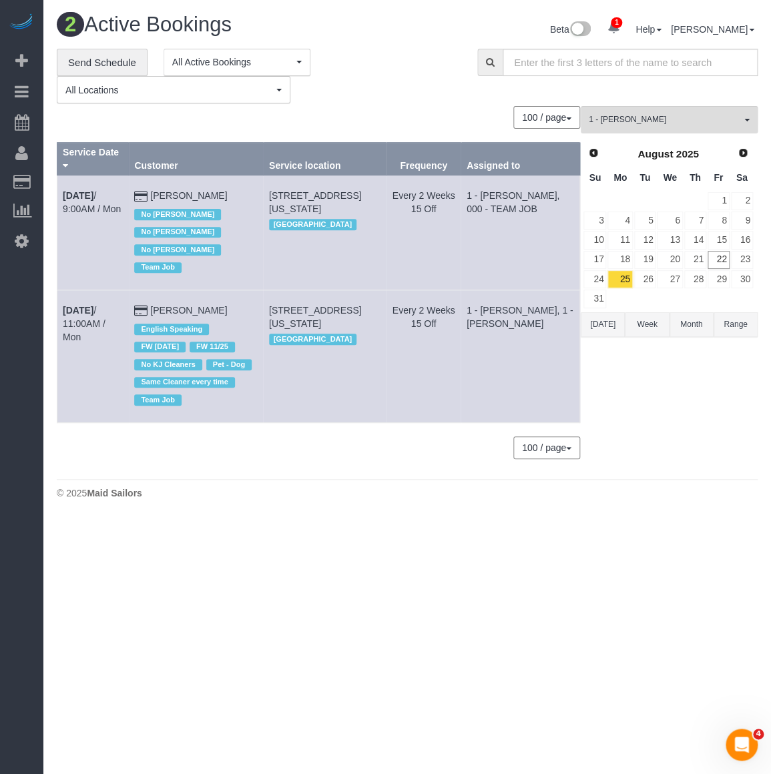
click at [734, 331] on button "Range" at bounding box center [735, 324] width 44 height 25
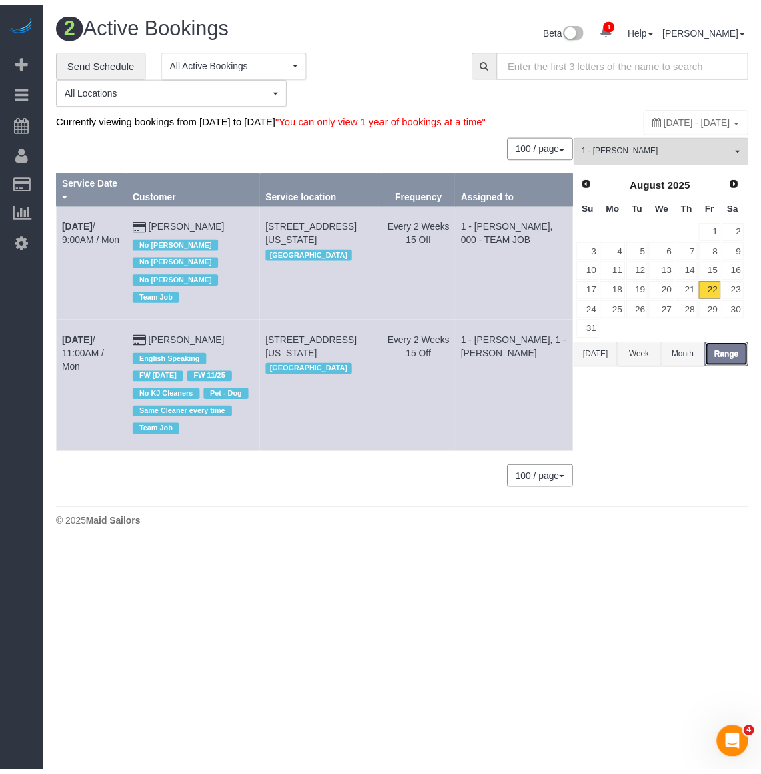
scroll to position [66294, 65959]
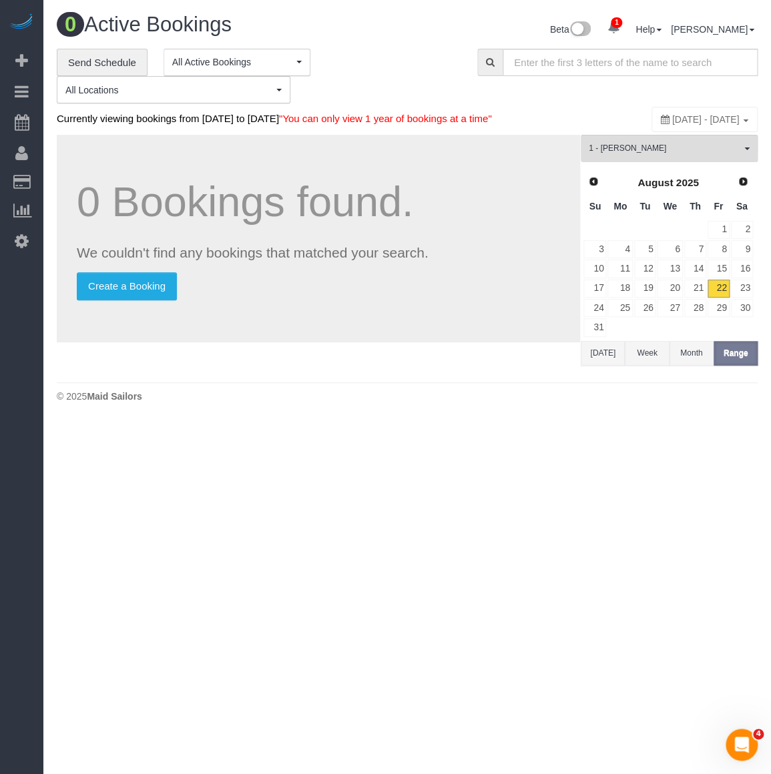
click at [646, 102] on div "**********" at bounding box center [407, 76] width 721 height 55
click at [672, 119] on span "[DATE] - [DATE]" at bounding box center [705, 119] width 67 height 11
type input "**********"
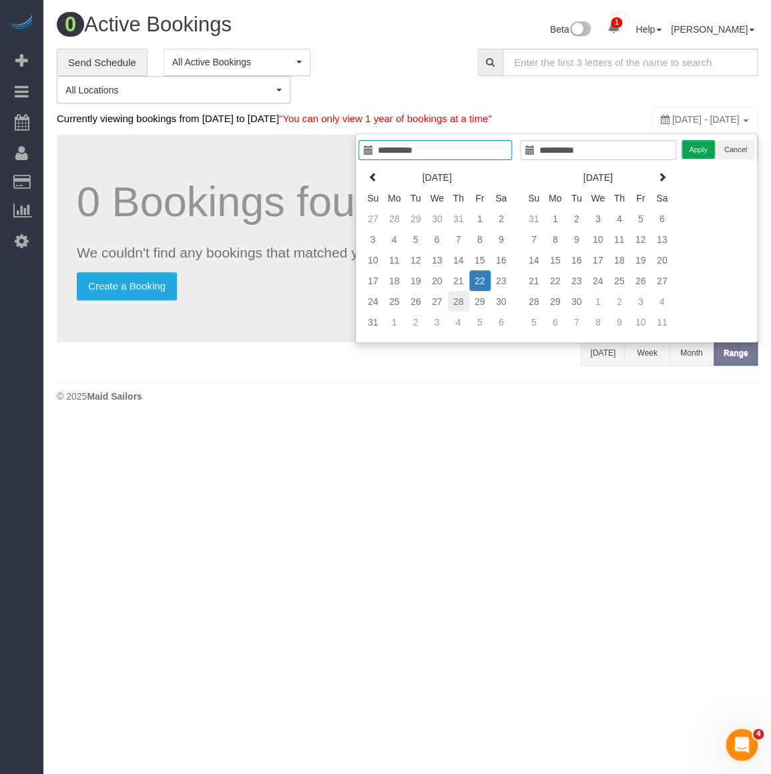
type input "**********"
click at [454, 305] on td "28" at bounding box center [458, 301] width 21 height 21
type input "**********"
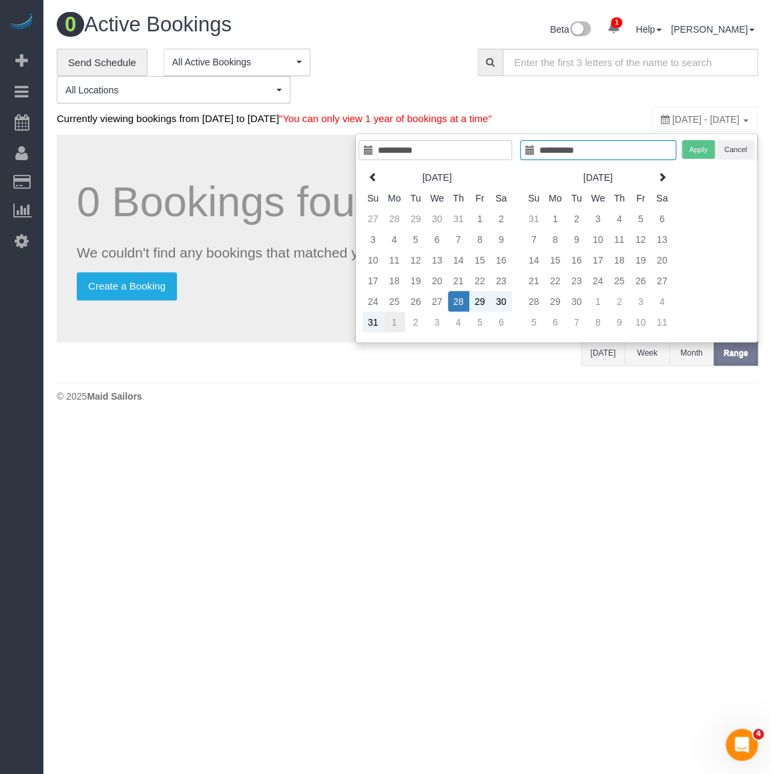
click at [394, 320] on td "1" at bounding box center [394, 322] width 21 height 21
type input "**********"
click at [696, 151] on button "Apply" at bounding box center [697, 149] width 33 height 19
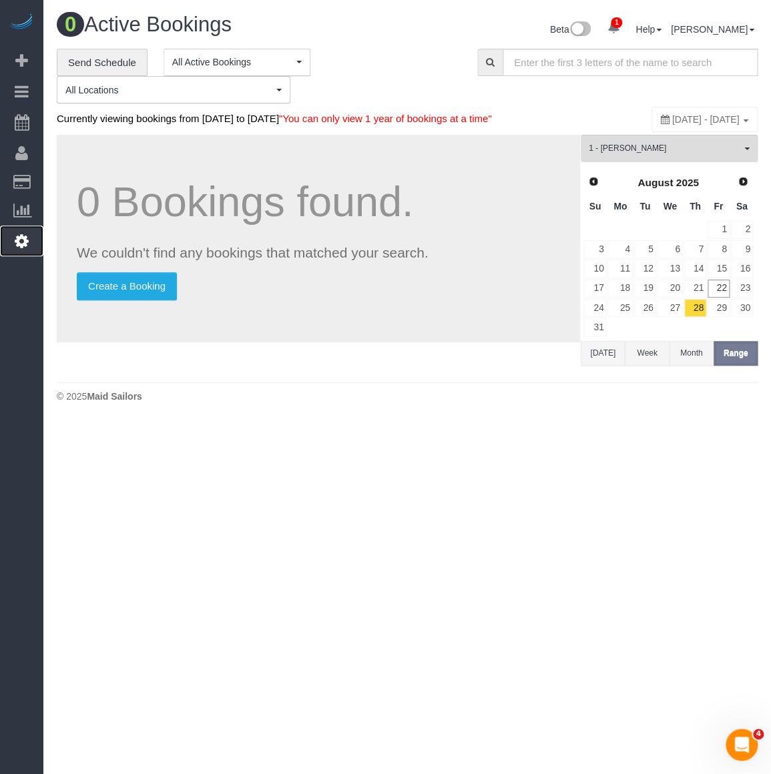
click at [35, 240] on link "Settings" at bounding box center [21, 241] width 43 height 31
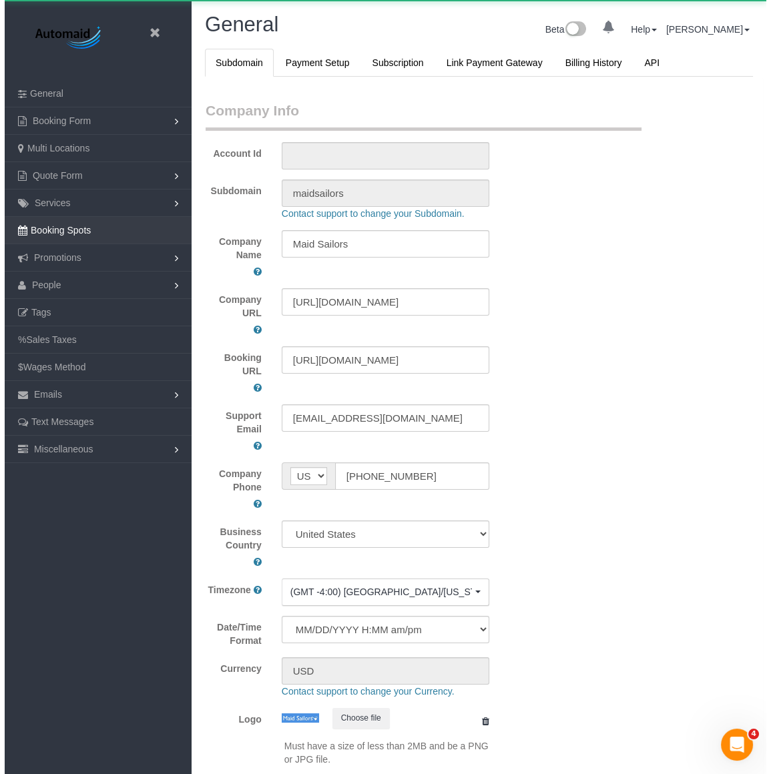
scroll to position [3092, 761]
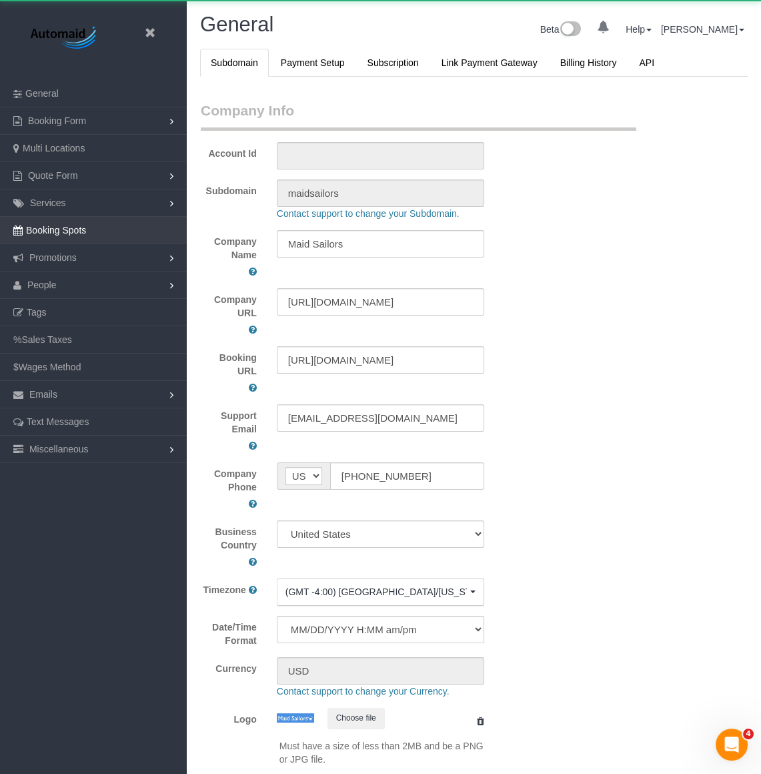
select select "425"
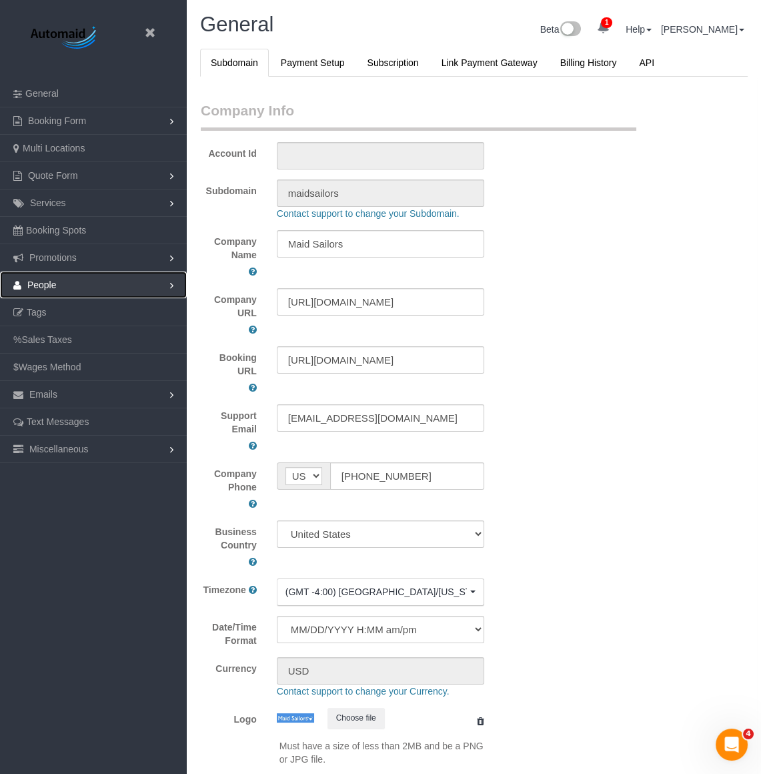
click at [70, 287] on link "People" at bounding box center [93, 285] width 187 height 27
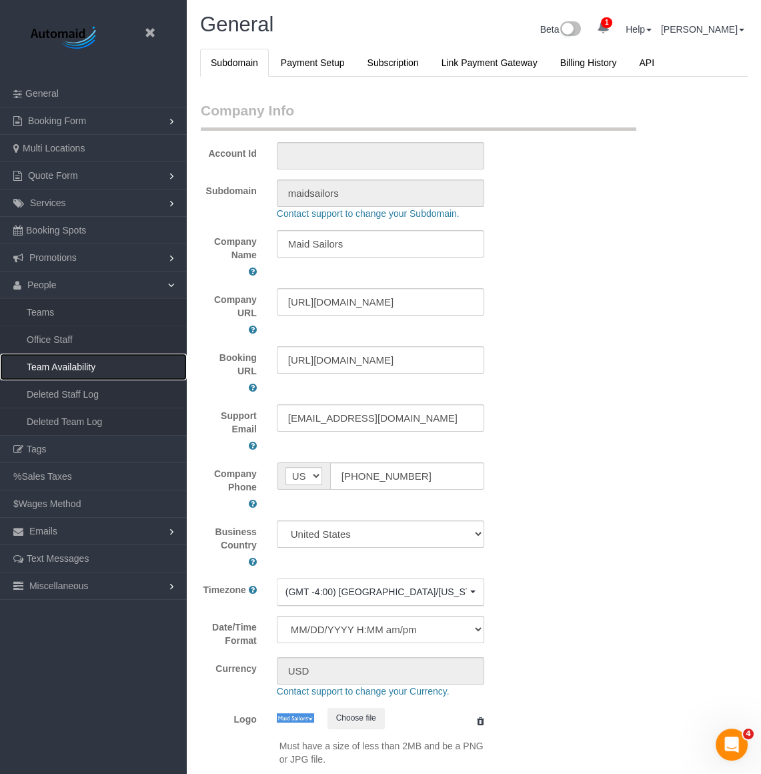
click at [73, 371] on link "Team Availability" at bounding box center [93, 367] width 187 height 27
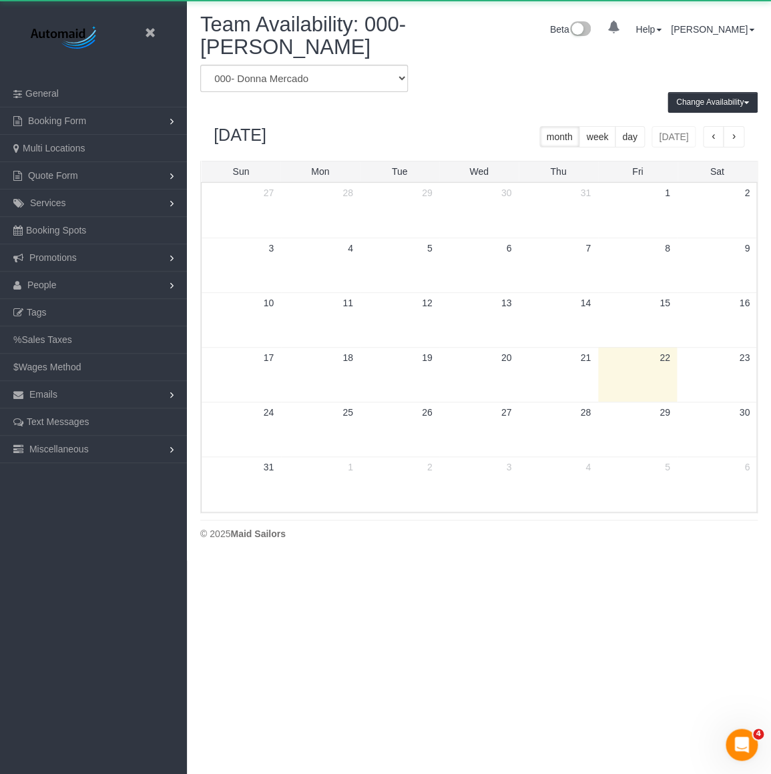
scroll to position [559, 770]
click at [266, 73] on select "* - K.J. *Irene Flores - Test 000 - Partnerships 000 - TEAM JOB 000- Donna Merc…" at bounding box center [304, 78] width 208 height 27
select select "number:36519"
click at [200, 65] on select "* - K.J. *Irene Flores - Test 000 - Partnerships 000 - TEAM JOB 000- Donna Merc…" at bounding box center [304, 78] width 208 height 27
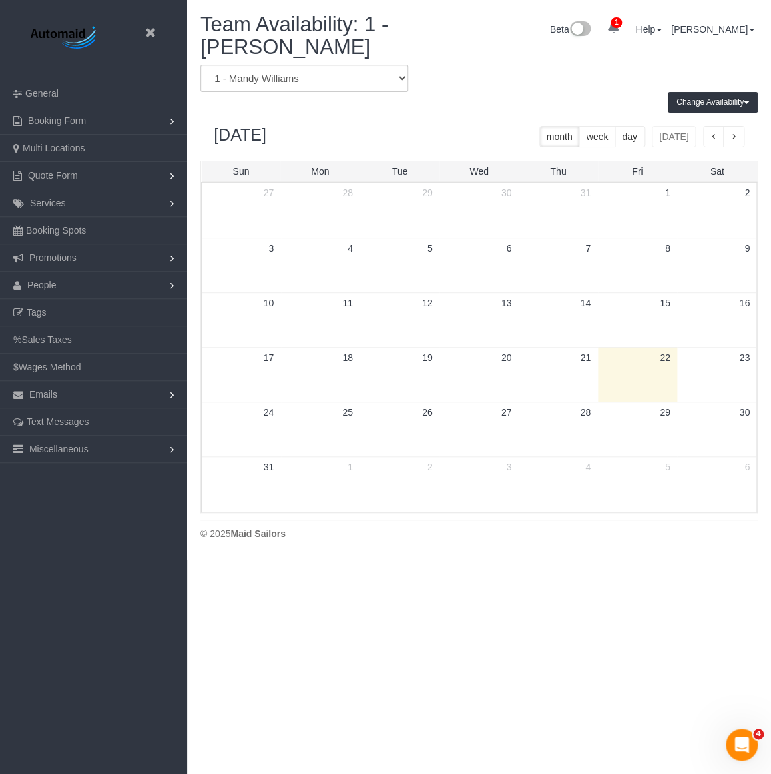
scroll to position [560, 770]
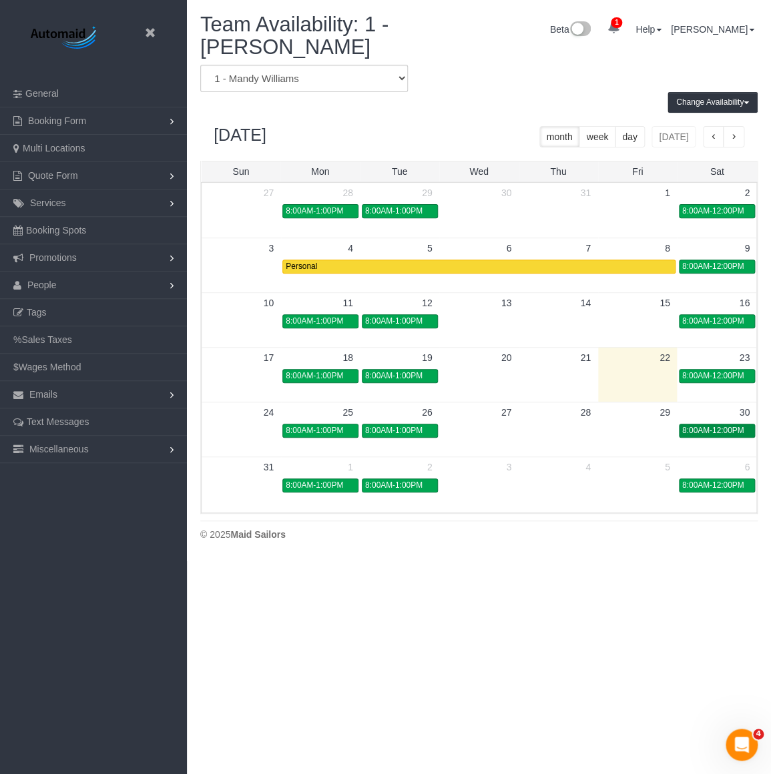
click at [718, 429] on span "8:00AM-12:00PM" at bounding box center [713, 430] width 62 height 9
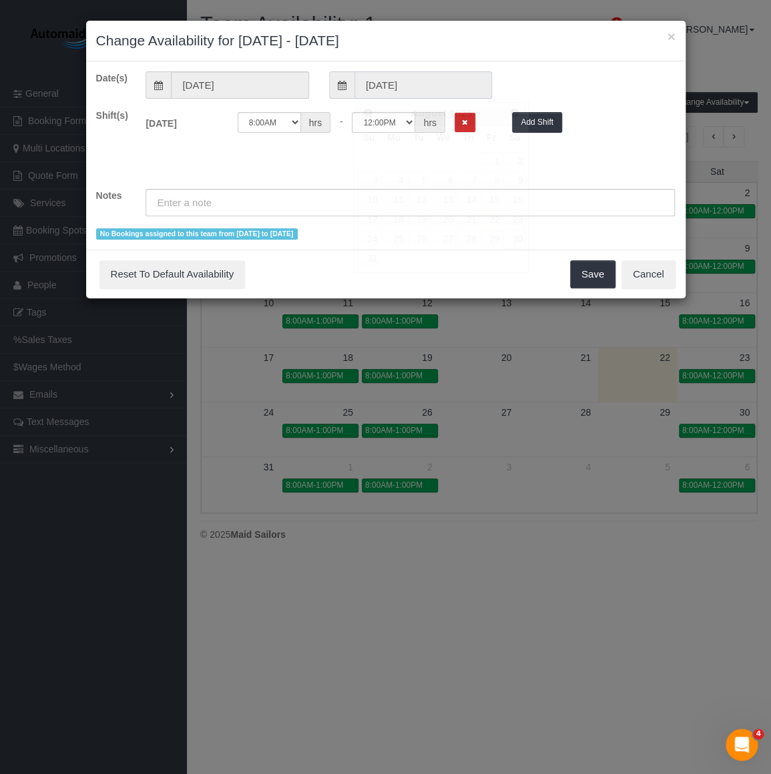
click at [407, 85] on input "08/30/2025" at bounding box center [422, 84] width 137 height 27
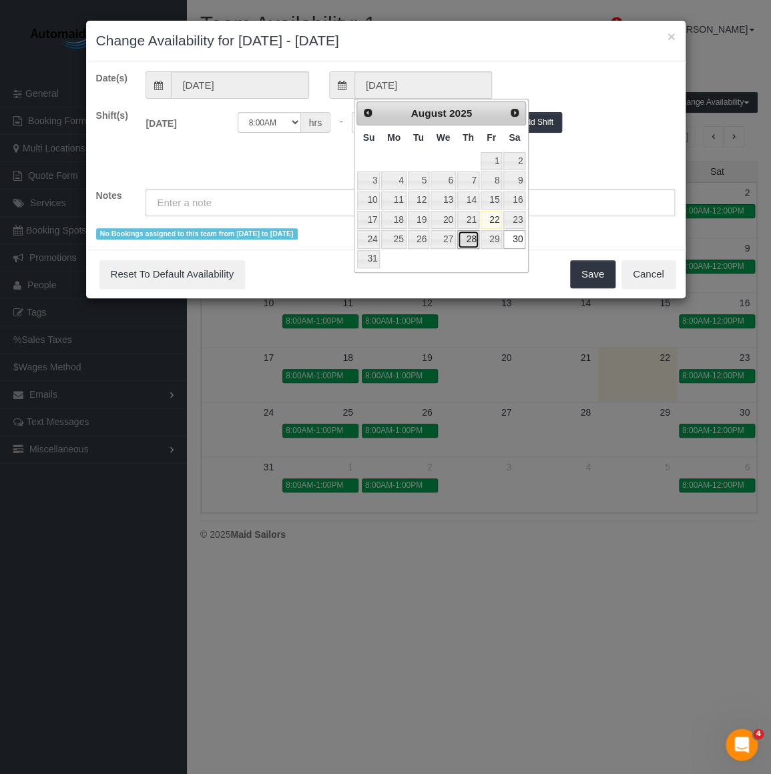
click at [472, 247] on link "28" at bounding box center [468, 239] width 22 height 18
type input "08/28/2025"
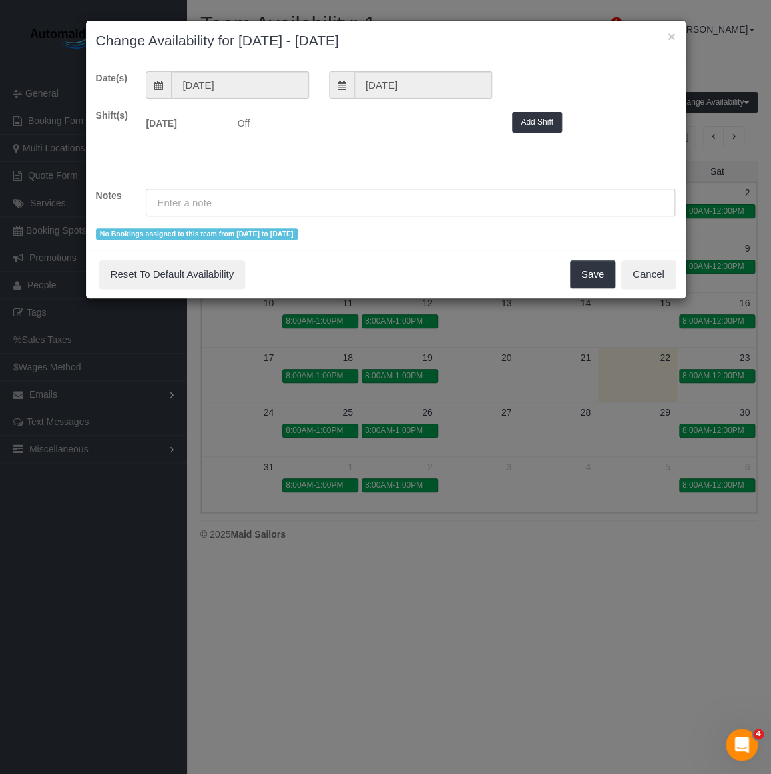
click at [374, 100] on div "Date(s) 08/28/2025 08/28/2025 Shift(s) Thu 08/28/2025 Off 12:00AM 12:05AM 12:10…" at bounding box center [385, 155] width 579 height 168
click at [380, 86] on input "08/28/2025" at bounding box center [422, 84] width 137 height 27
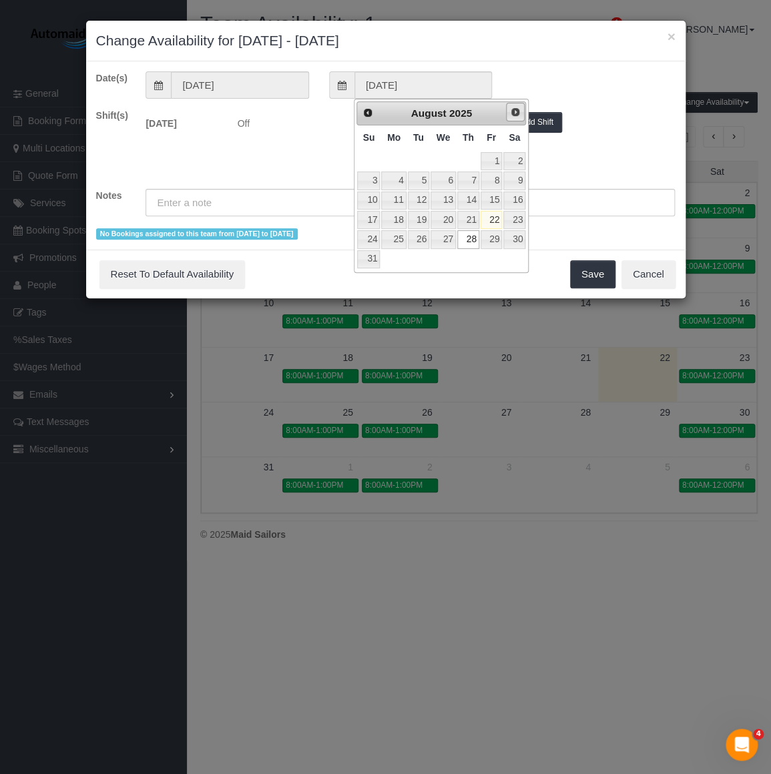
click at [514, 112] on span "Next" at bounding box center [515, 112] width 11 height 11
click at [398, 163] on link "1" at bounding box center [393, 161] width 25 height 18
type input "09/01/2025"
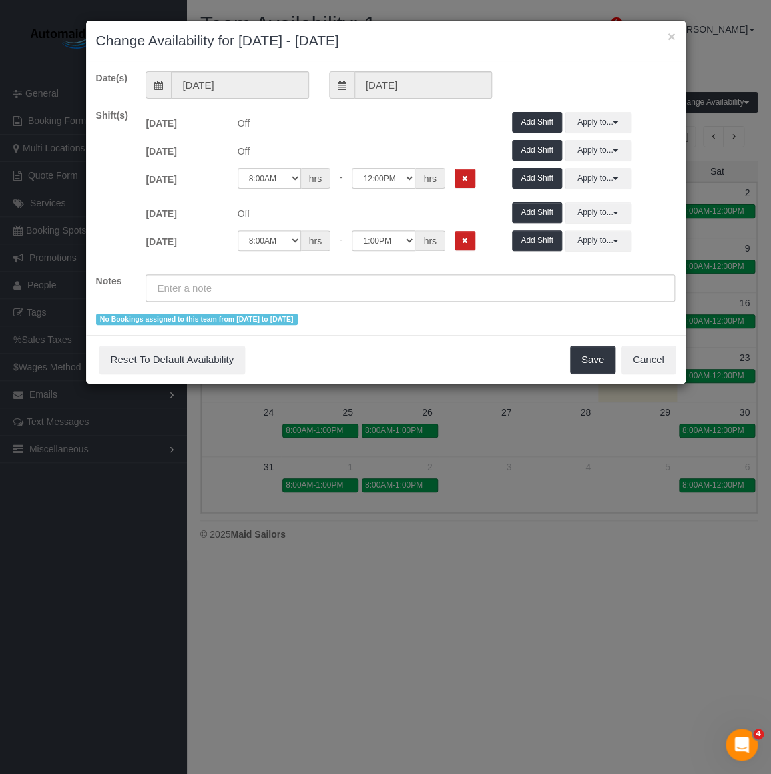
click at [326, 202] on span "Off" at bounding box center [365, 211] width 275 height 18
click at [250, 294] on input "text" at bounding box center [409, 287] width 529 height 27
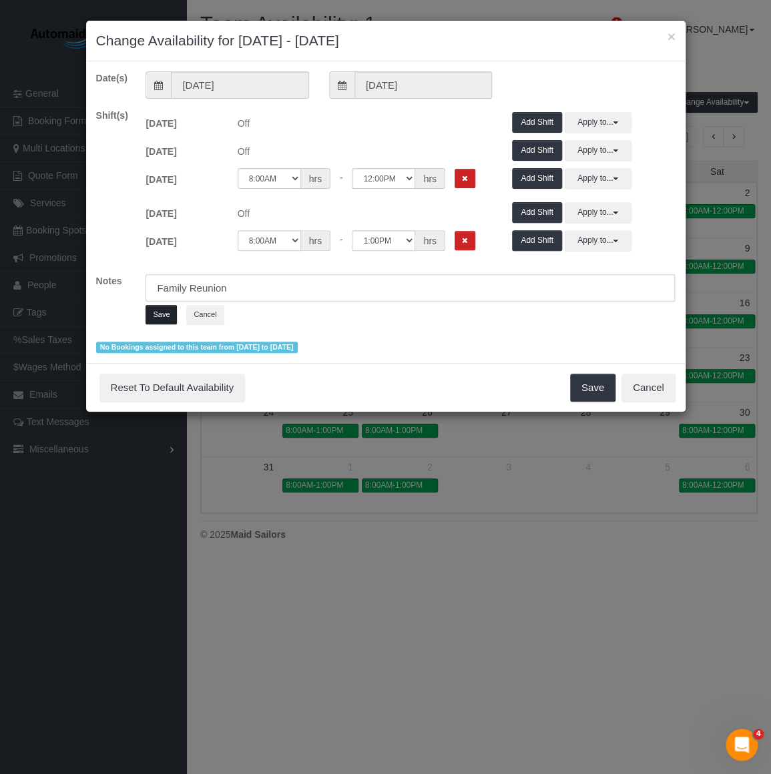
type input "Family Reunion"
click at [155, 310] on button "Save" at bounding box center [160, 314] width 31 height 19
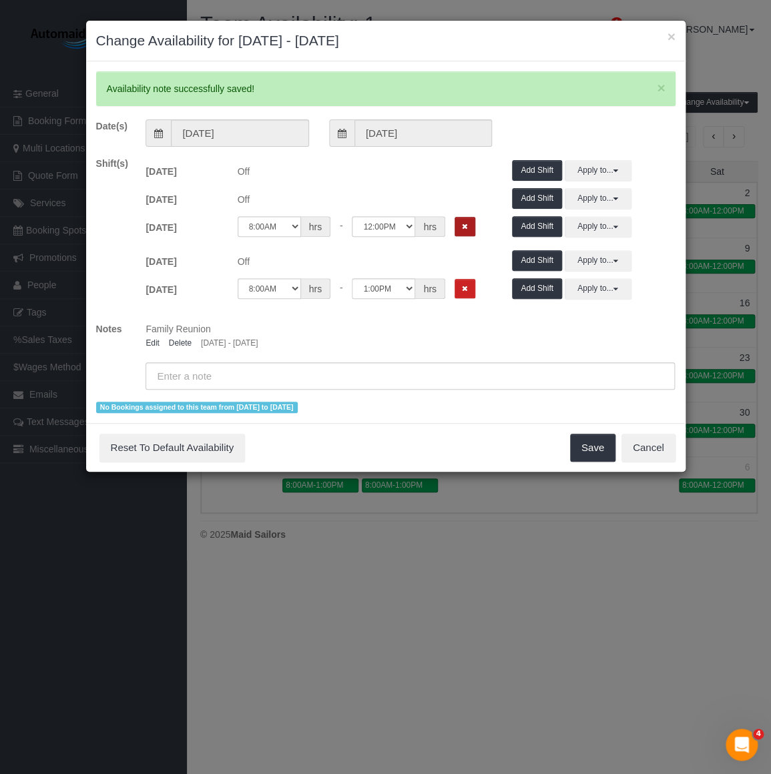
click at [462, 223] on icon "Remove Shift" at bounding box center [465, 226] width 6 height 7
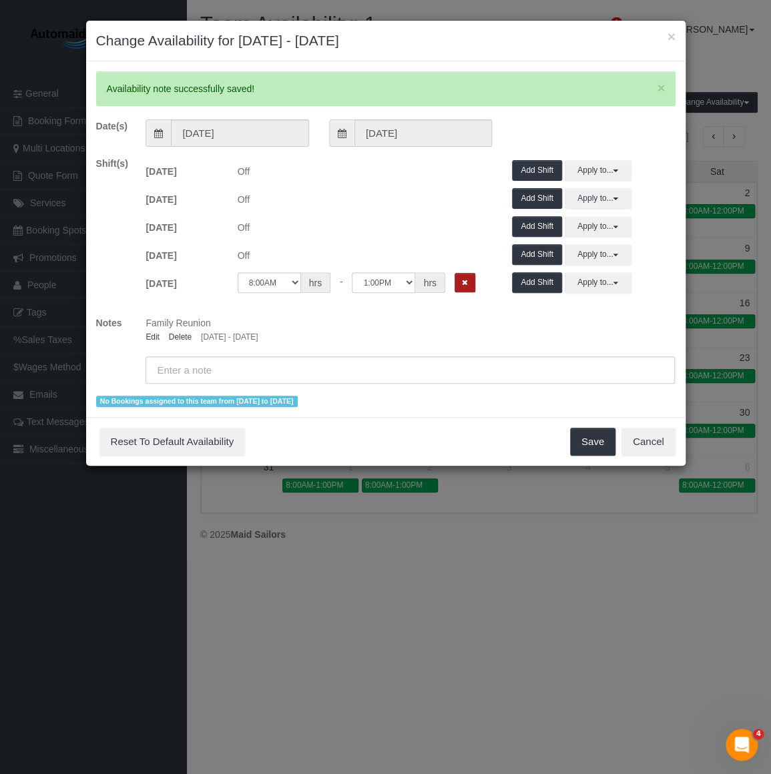
click at [463, 279] on icon "Remove Shift" at bounding box center [465, 282] width 6 height 7
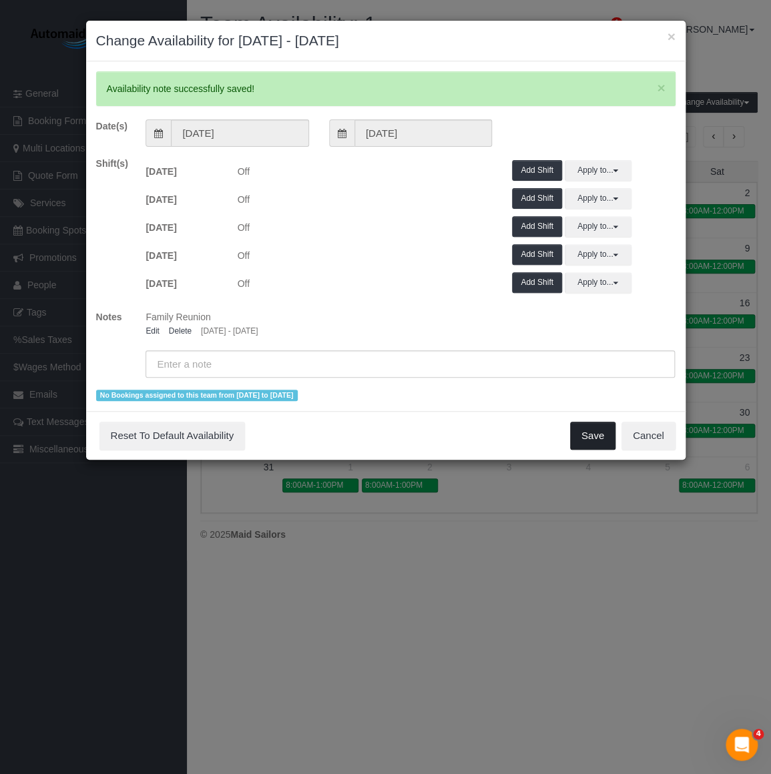
click at [589, 444] on button "Save" at bounding box center [592, 436] width 45 height 28
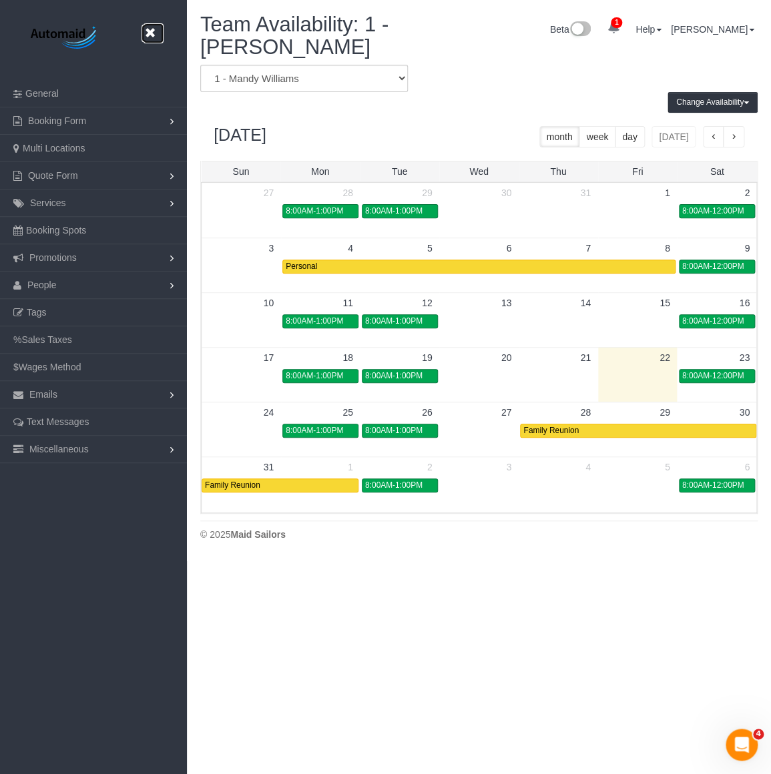
click at [148, 32] on icon at bounding box center [149, 33] width 17 height 17
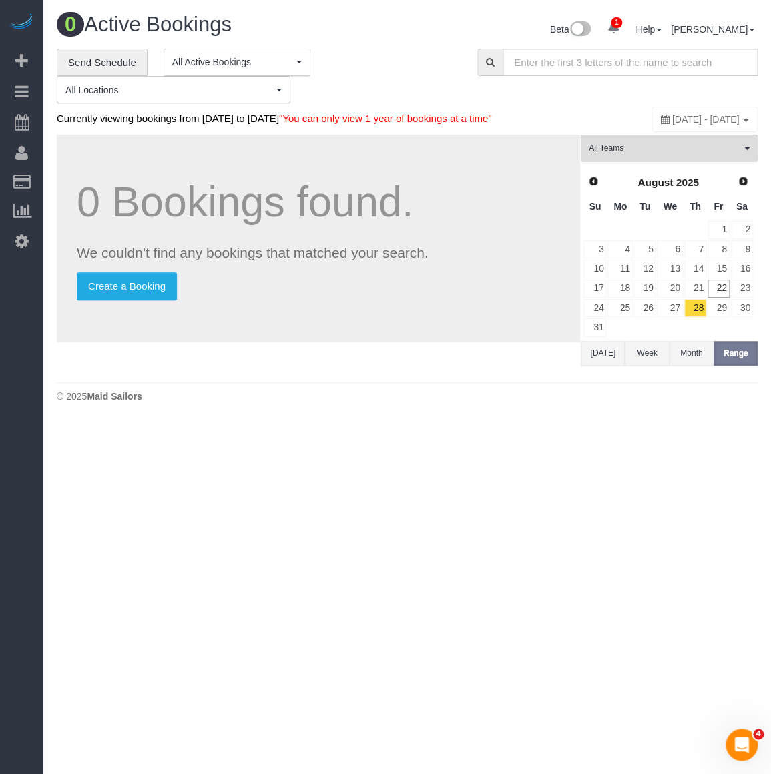
scroll to position [435, 770]
click at [638, 154] on span "1 - [PERSON_NAME]" at bounding box center [665, 148] width 152 height 11
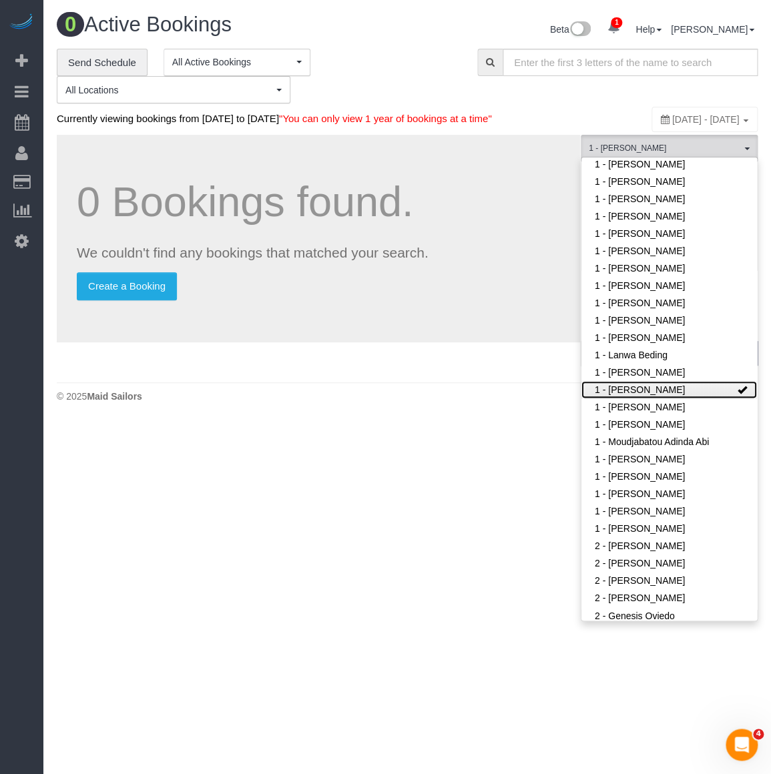
click at [689, 398] on link "1 - [PERSON_NAME]" at bounding box center [668, 389] width 175 height 17
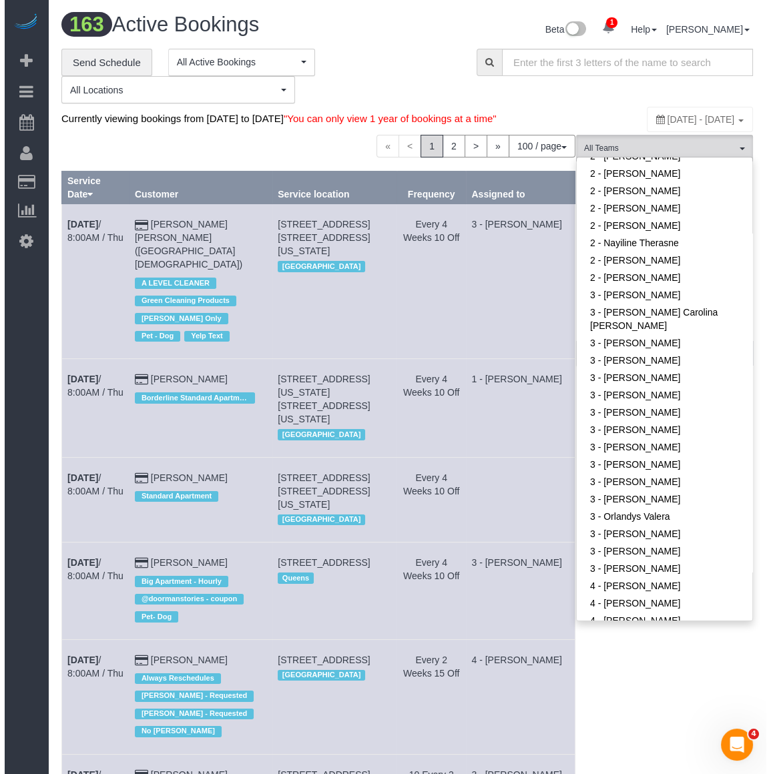
scroll to position [10607, 761]
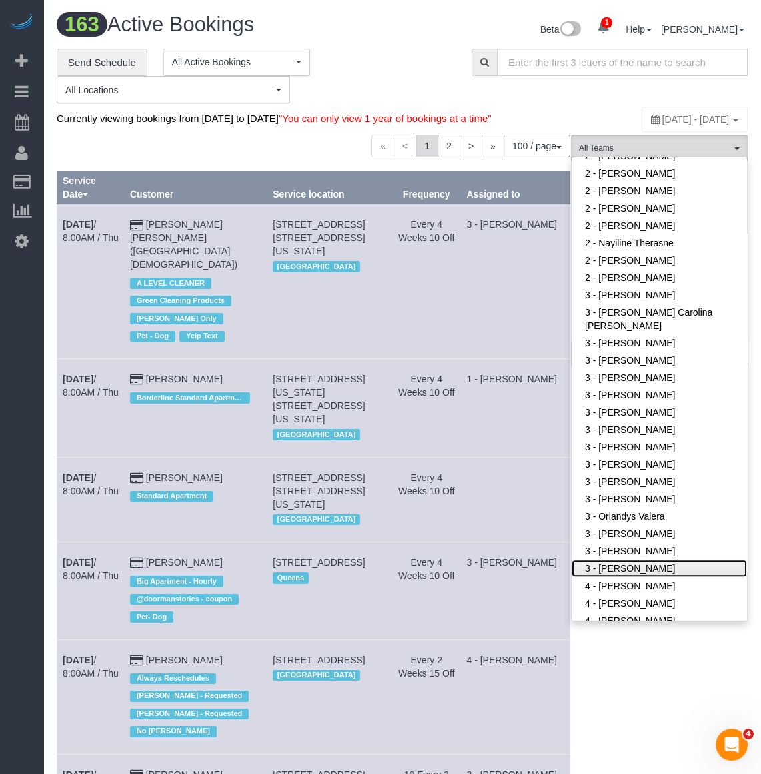
click at [631, 577] on link "3 - [PERSON_NAME]" at bounding box center [659, 568] width 175 height 17
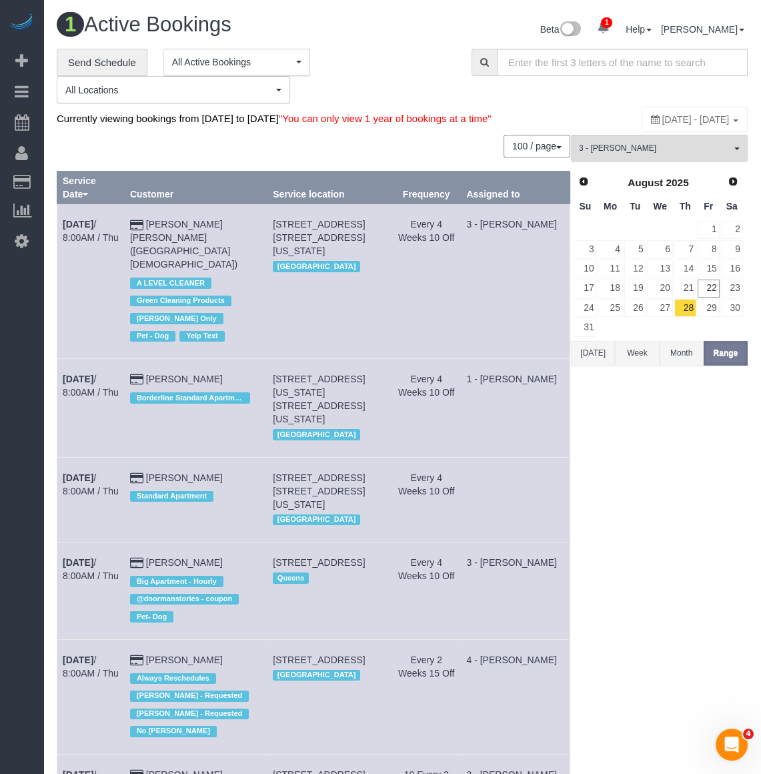
click at [691, 115] on span "[DATE] - [DATE]" at bounding box center [696, 119] width 67 height 11
type input "**********"
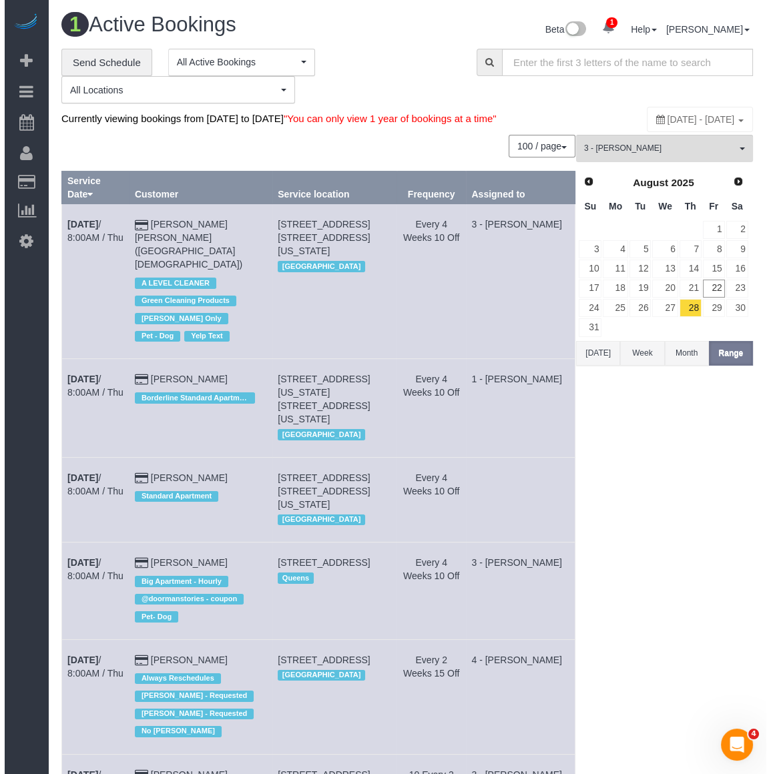
scroll to position [425, 770]
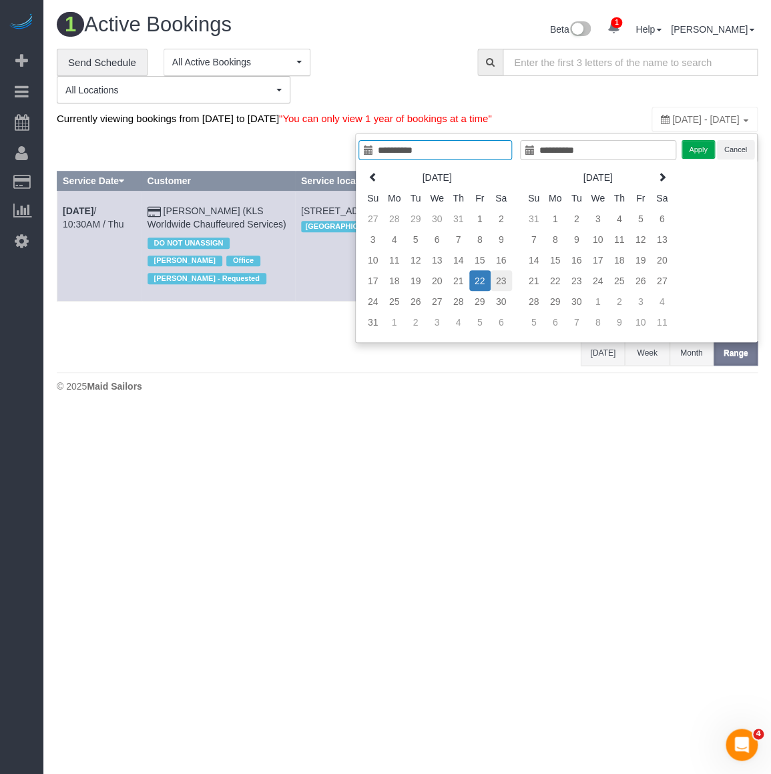
type input "**********"
click at [498, 280] on td "23" at bounding box center [500, 280] width 21 height 21
type input "**********"
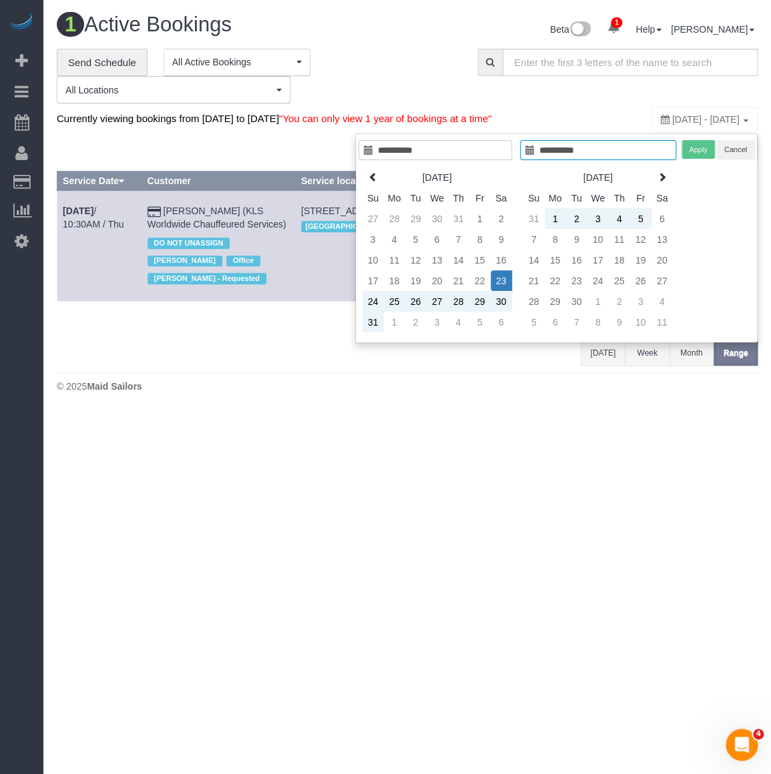
click at [477, 412] on div "1 Active Bookings Beta 1 Your Notifications You have 0 alerts × You have 9 to c…" at bounding box center [406, 206] width 727 height 412
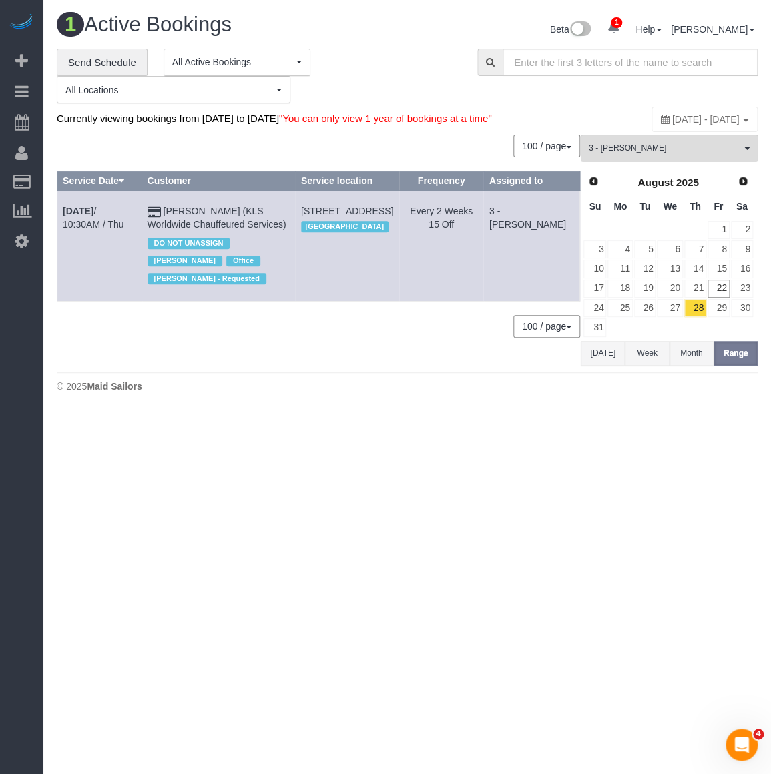
click at [593, 366] on button "[DATE]" at bounding box center [603, 353] width 44 height 25
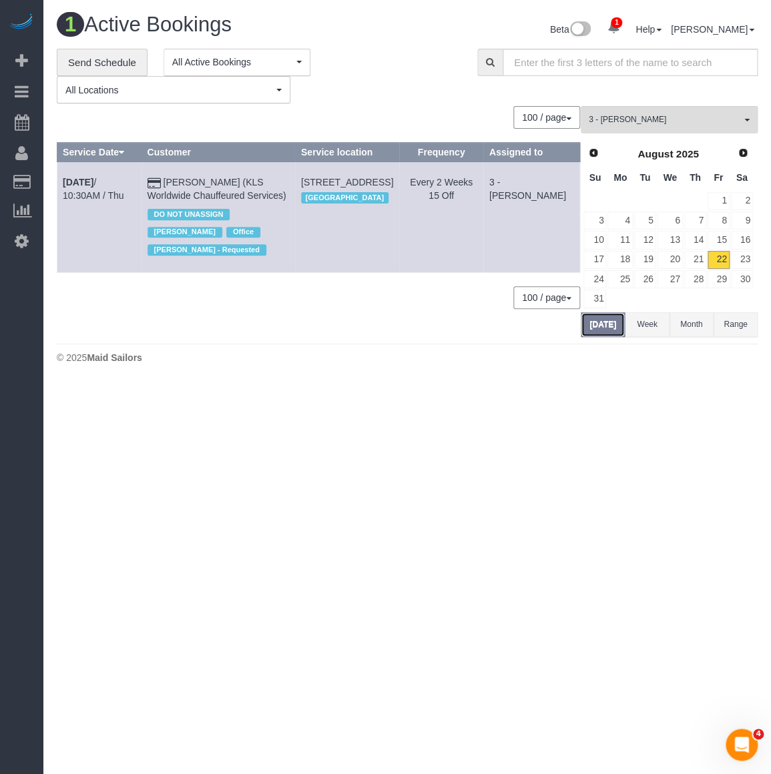
scroll to position [393, 770]
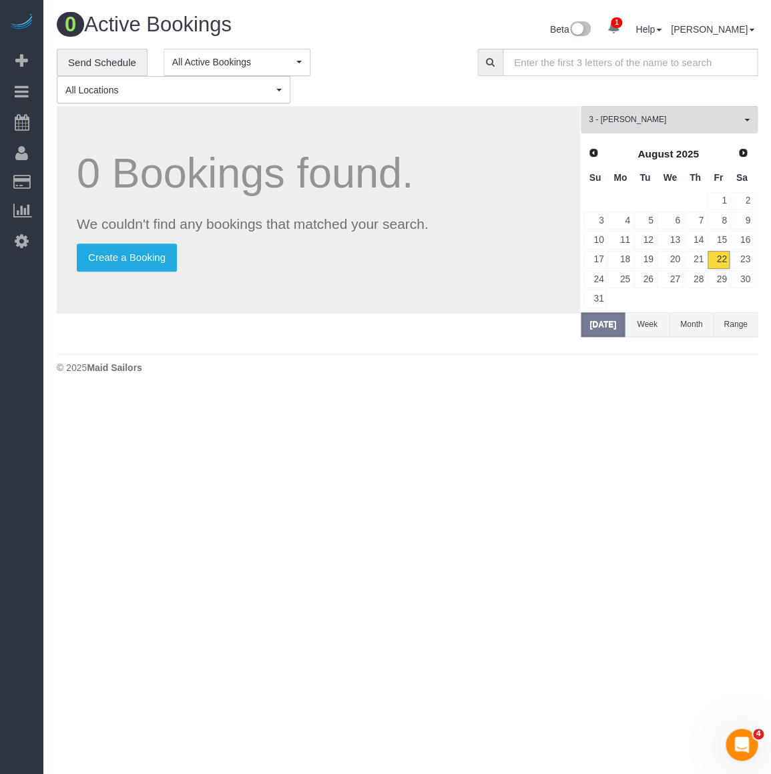
click at [754, 266] on div "Prev Next August 2025 Su Mo Tu We Th Fr Sa 1 2 3 4 5 6 7 8 9 10 11 12 13 14 15 …" at bounding box center [668, 226] width 175 height 172
click at [746, 260] on link "23" at bounding box center [742, 260] width 22 height 18
